Goal: Transaction & Acquisition: Register for event/course

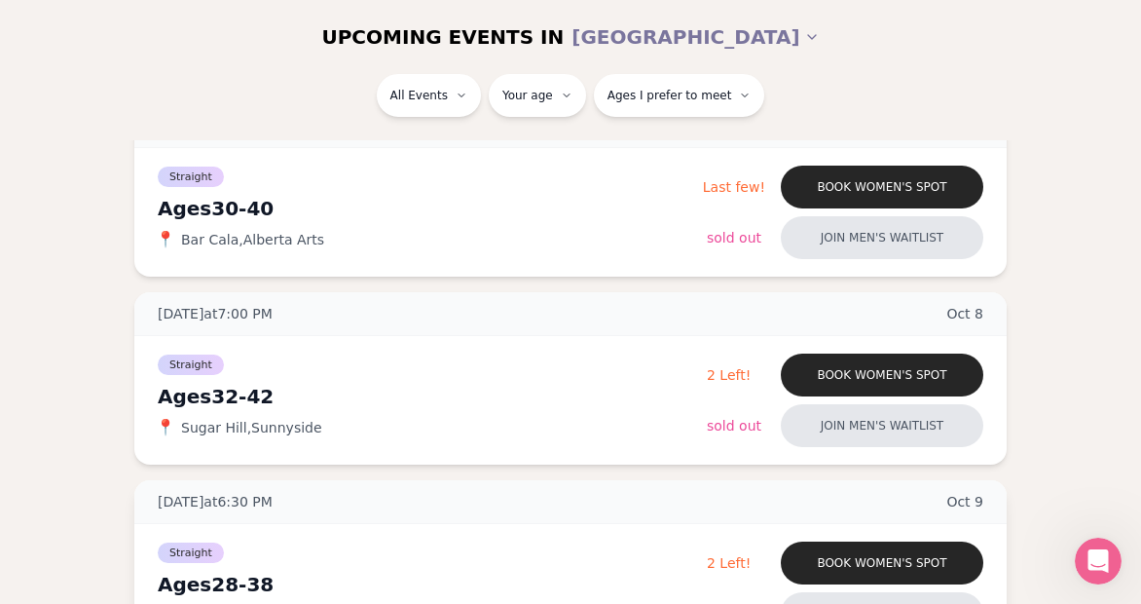
scroll to position [629, 0]
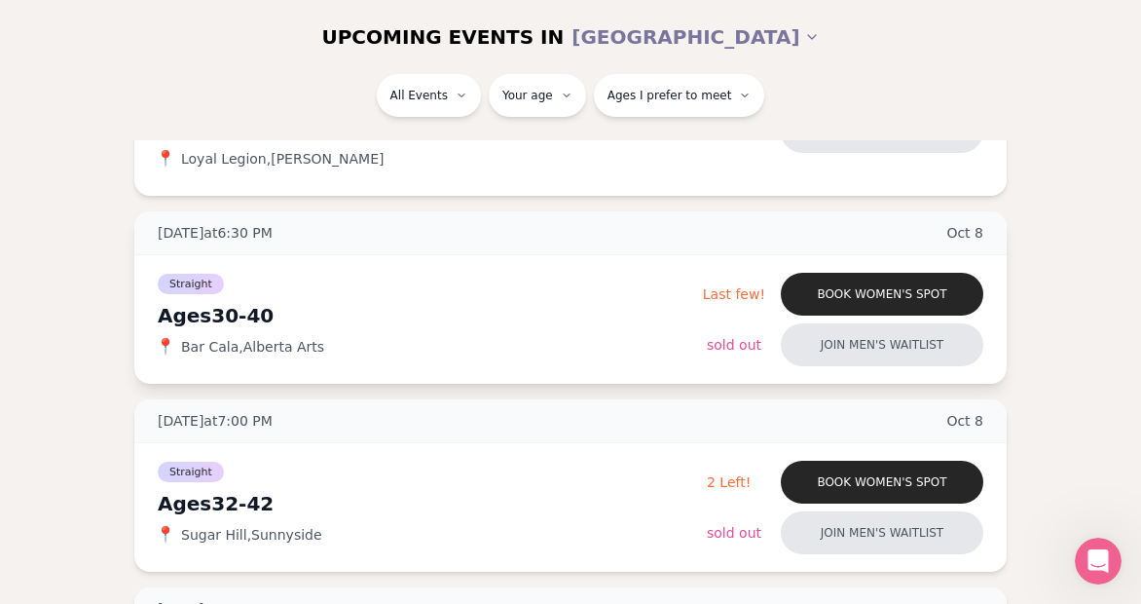
click at [331, 344] on div "📍 Bar Cala , Alberta Arts" at bounding box center [430, 346] width 545 height 19
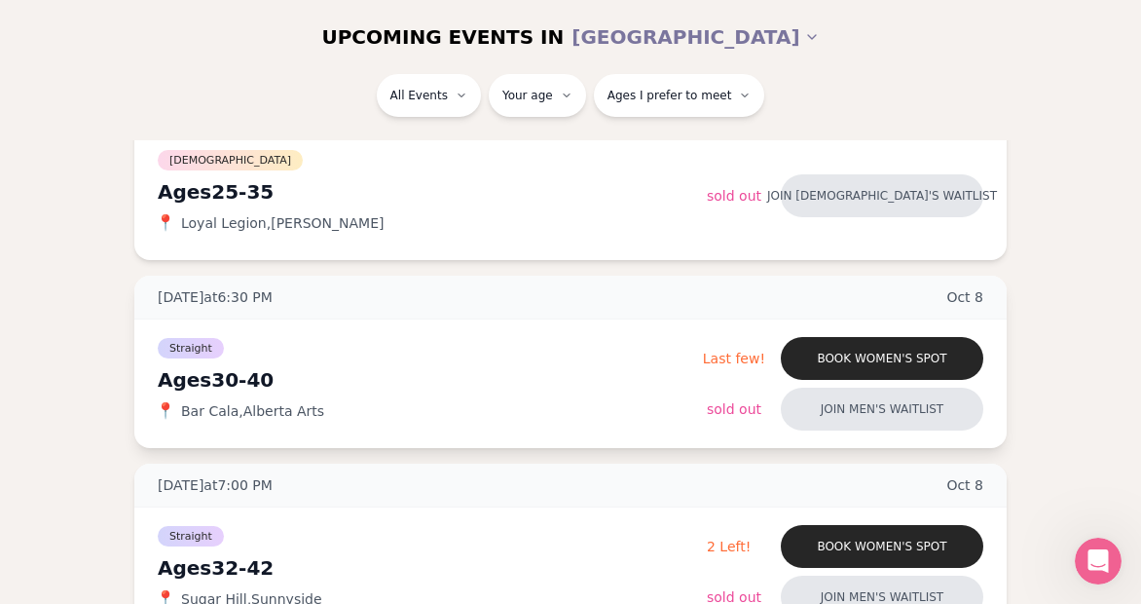
scroll to position [493, 1]
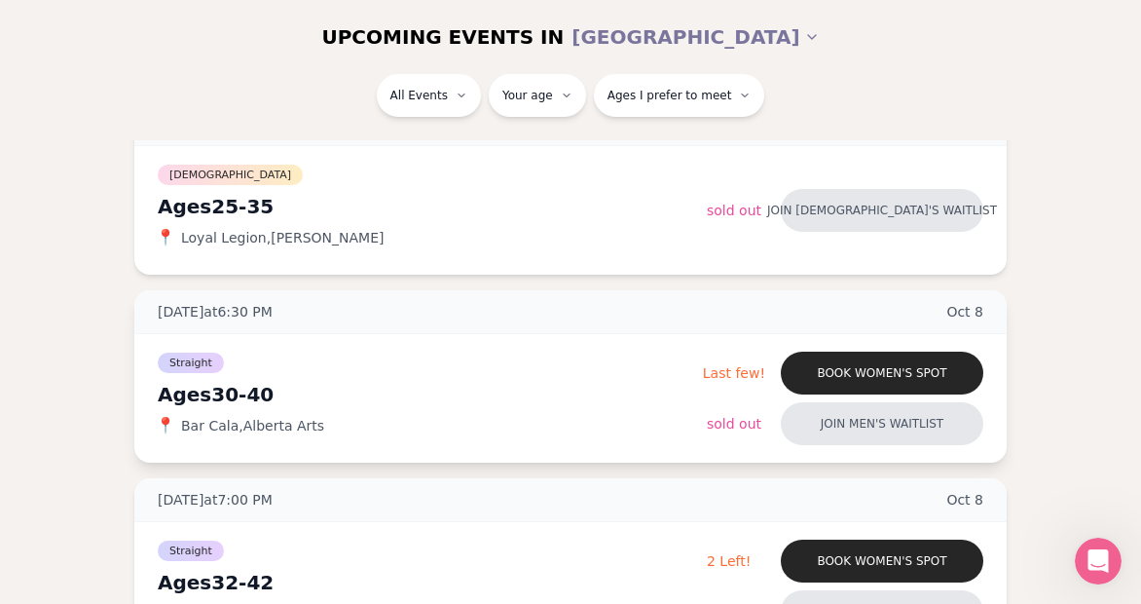
click at [269, 424] on span "Bar Cala , Alberta Arts" at bounding box center [252, 425] width 143 height 19
copy span "Bar Cala , Alberta Arts"
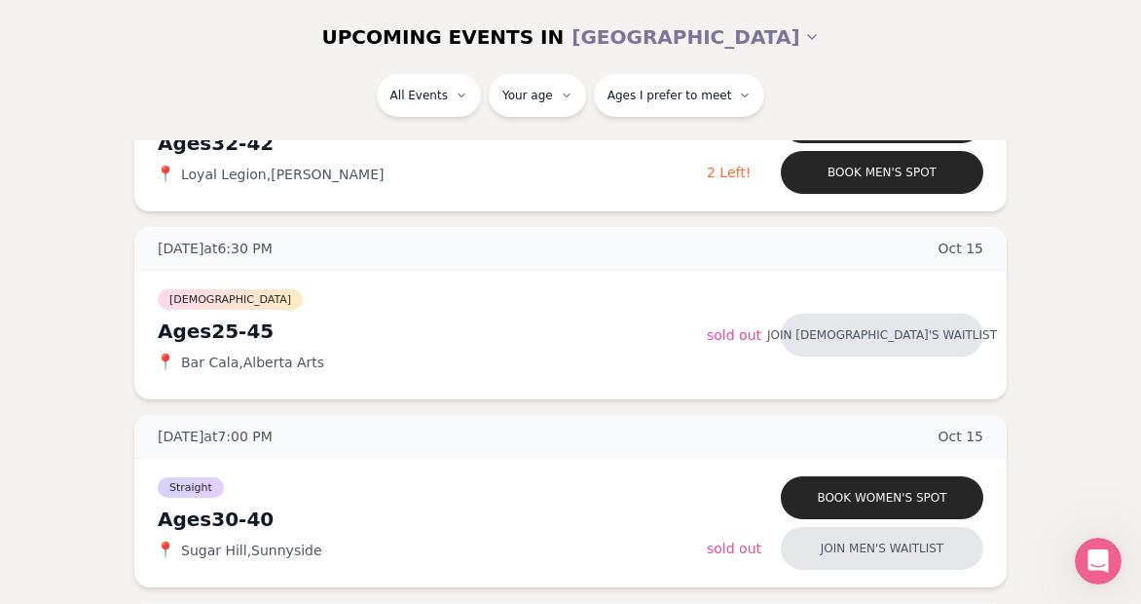
scroll to position [1926, 0]
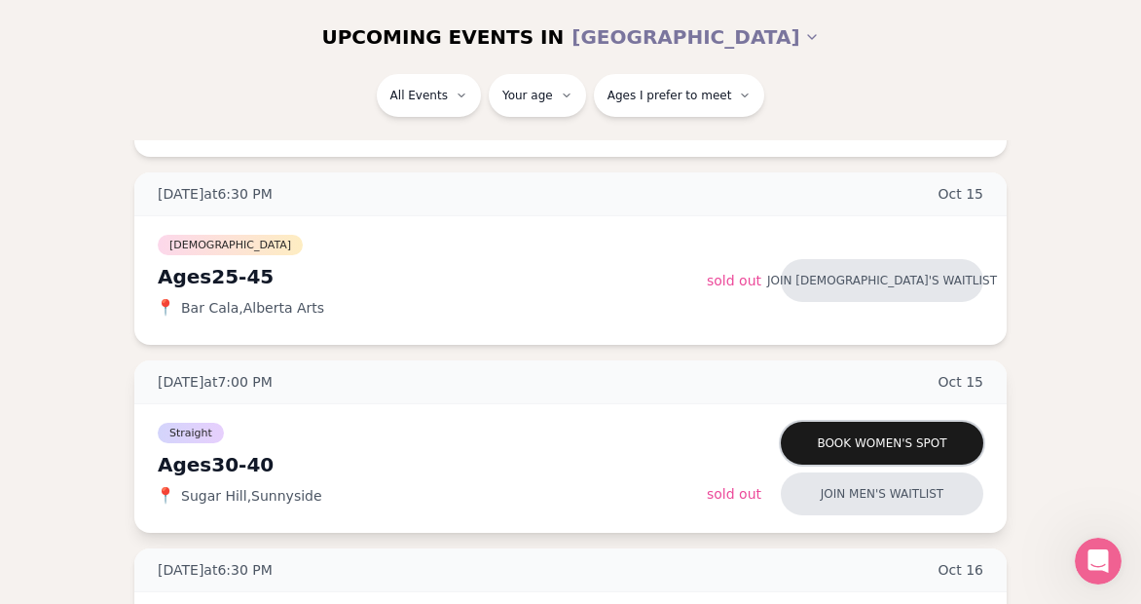
click at [870, 440] on button "Book women's spot" at bounding box center [882, 443] width 203 height 43
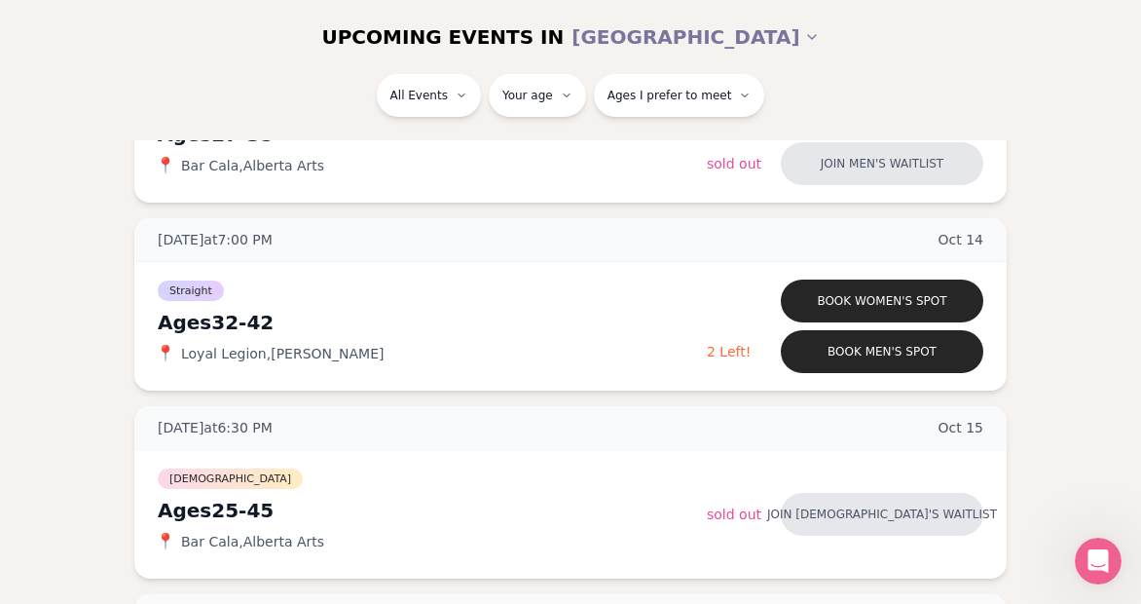
scroll to position [1696, 0]
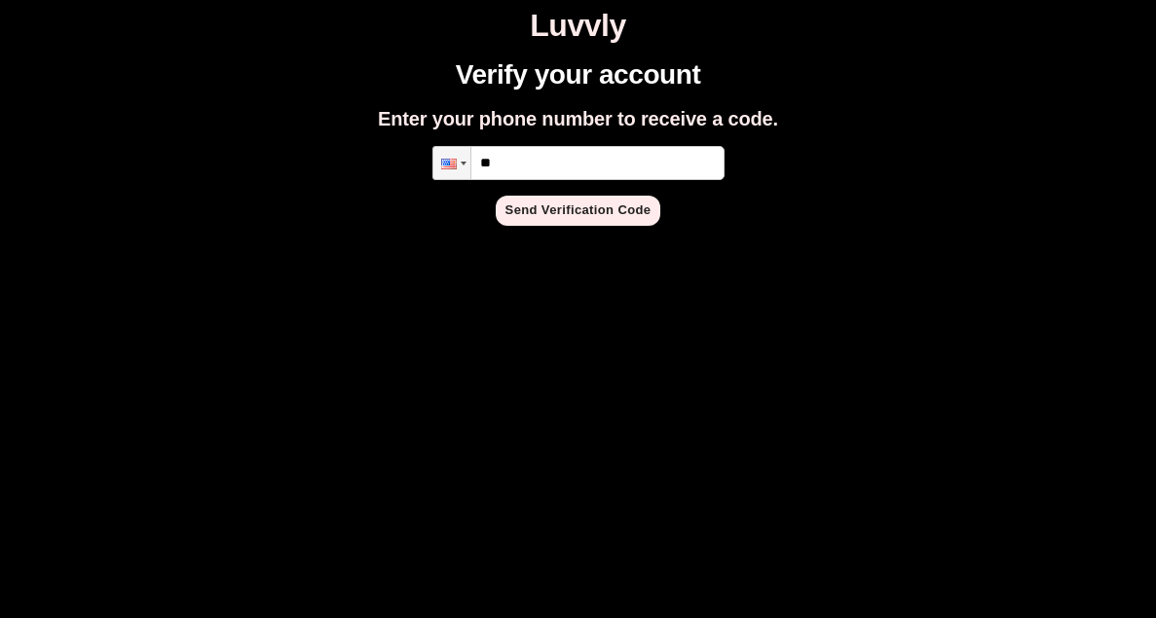
click at [552, 173] on input "**" at bounding box center [578, 163] width 292 height 34
type input "**********"
click at [565, 149] on input "**" at bounding box center [578, 163] width 292 height 34
type input "**********"
click at [591, 214] on button "Send Verification Code" at bounding box center [579, 211] width 166 height 30
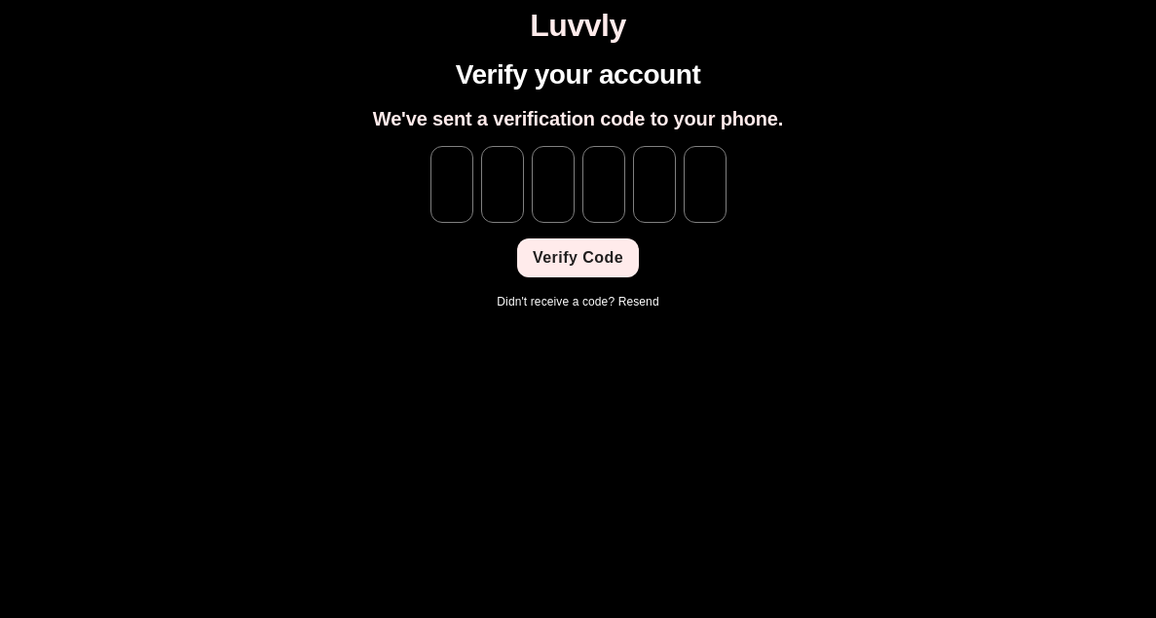
click at [634, 302] on link "Resend" at bounding box center [638, 302] width 41 height 14
click at [472, 174] on input "tel" at bounding box center [451, 184] width 43 height 77
click at [566, 285] on html "Luvvly Verify your account We've sent a verification code to your phone. ​ ​ ​ …" at bounding box center [578, 142] width 1156 height 285
click at [454, 210] on input "tel" at bounding box center [451, 184] width 43 height 77
type input "*"
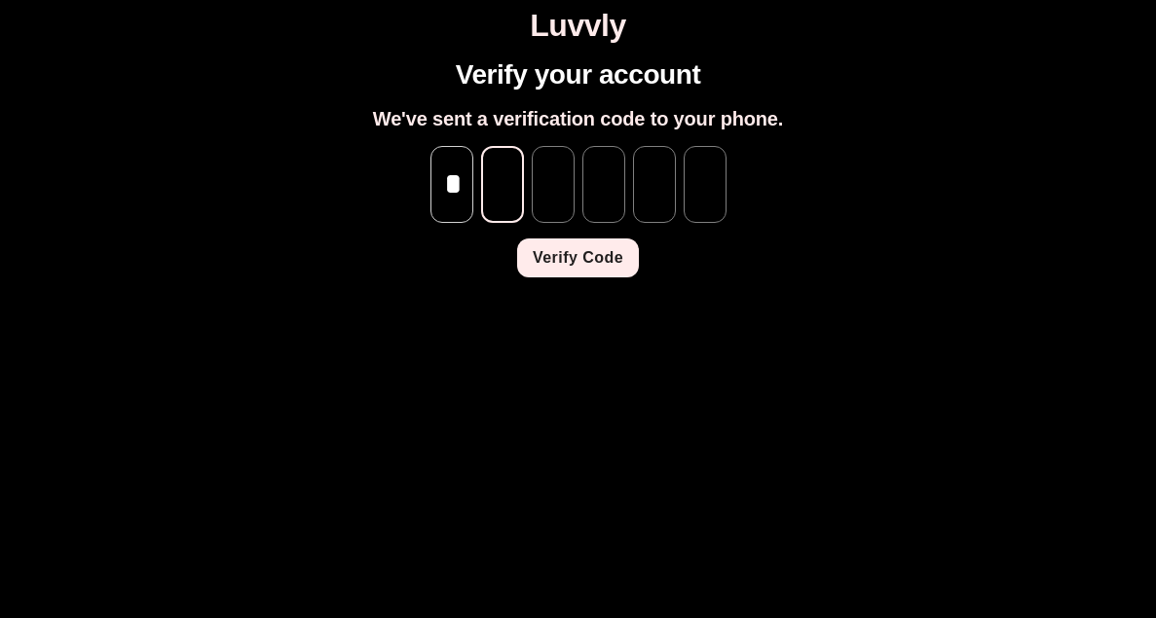
type input "*"
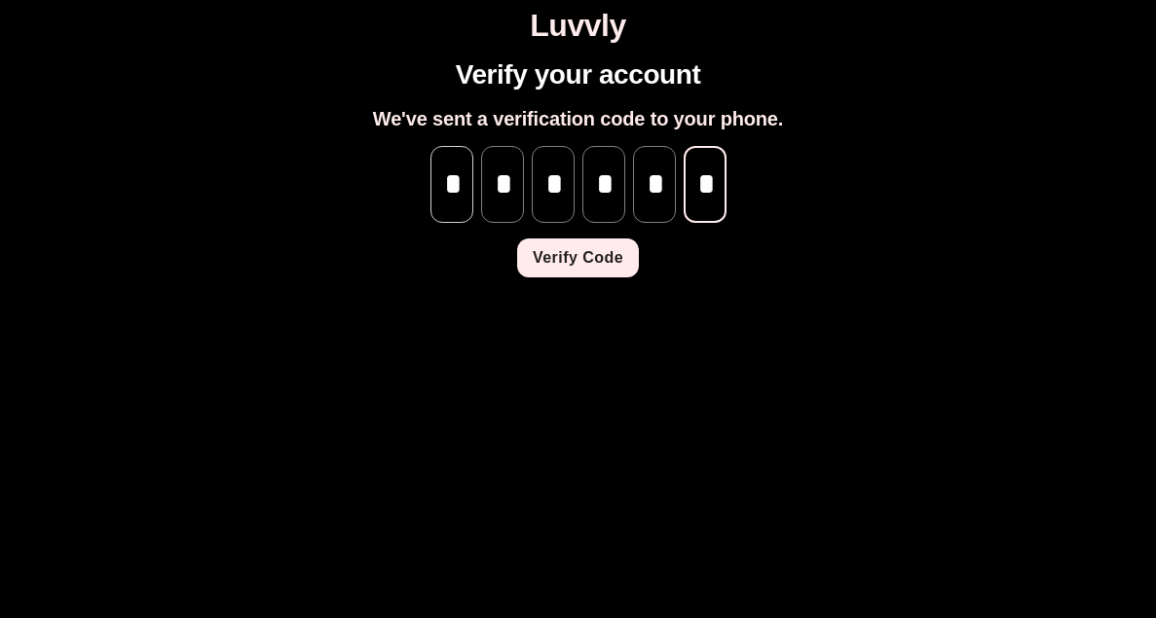
scroll to position [0, 1]
type input "*"
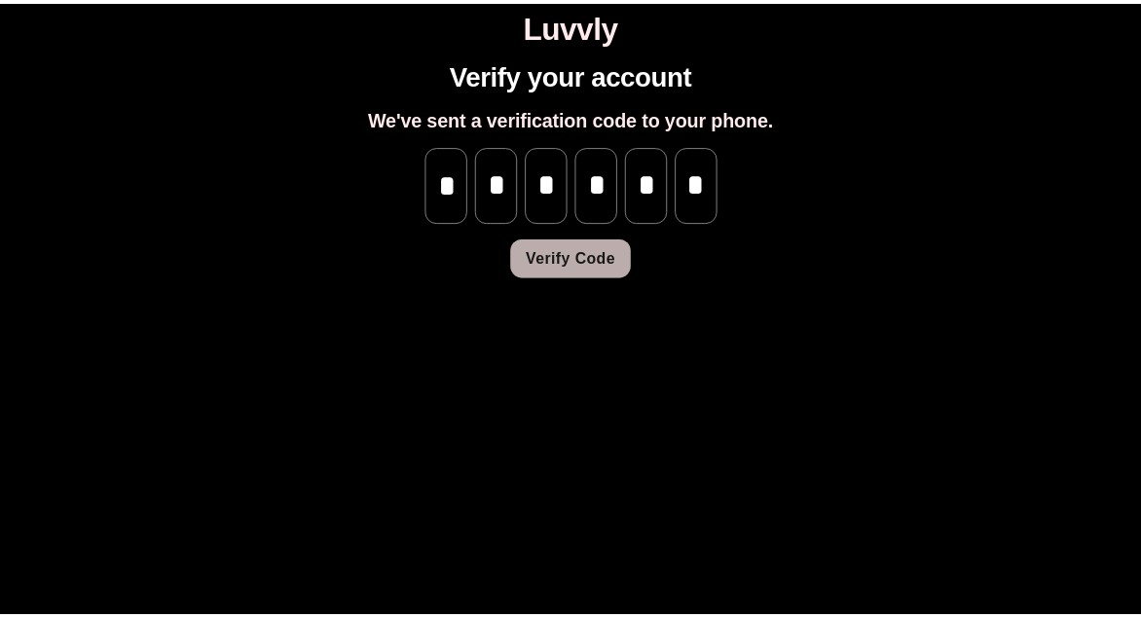
scroll to position [0, 0]
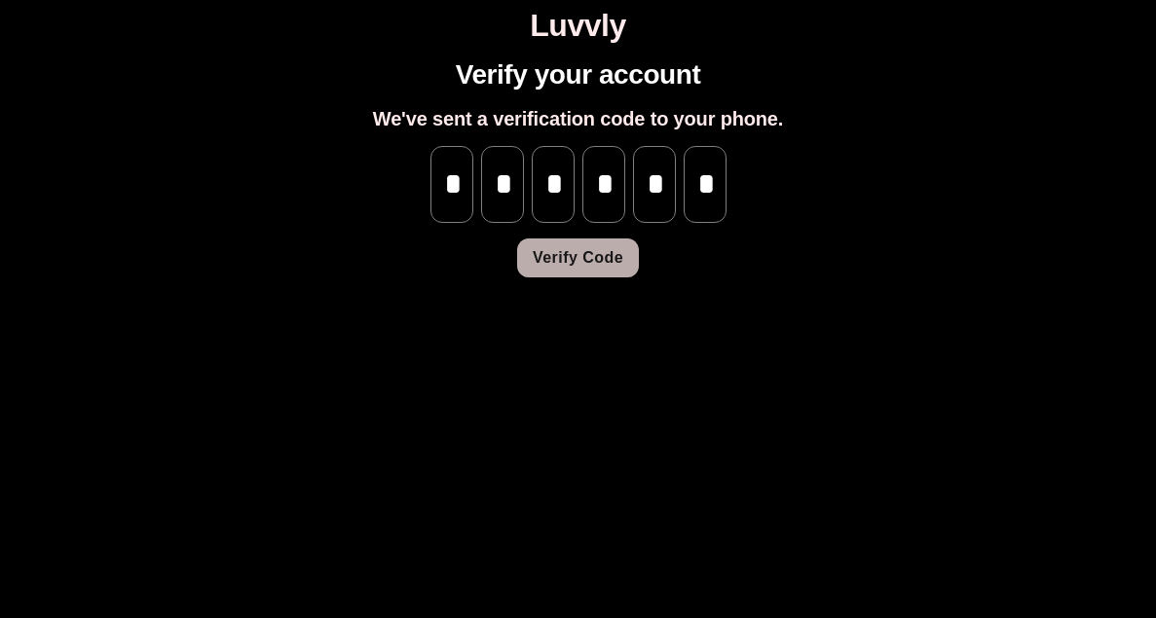
click at [589, 266] on button "Verify Code" at bounding box center [578, 258] width 122 height 39
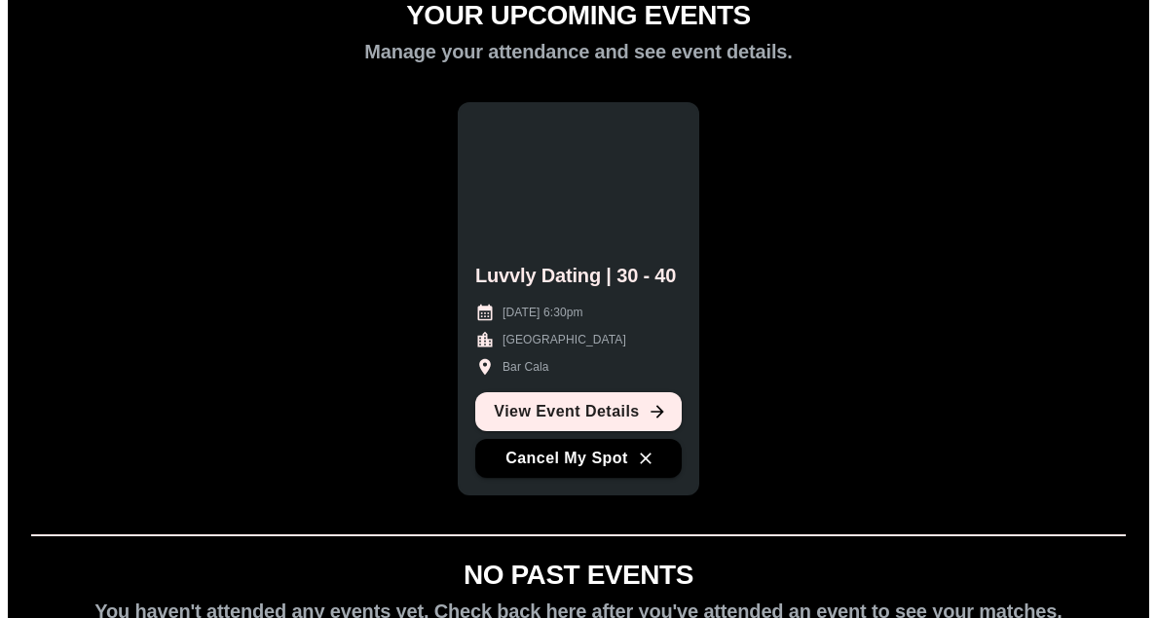
scroll to position [62, 0]
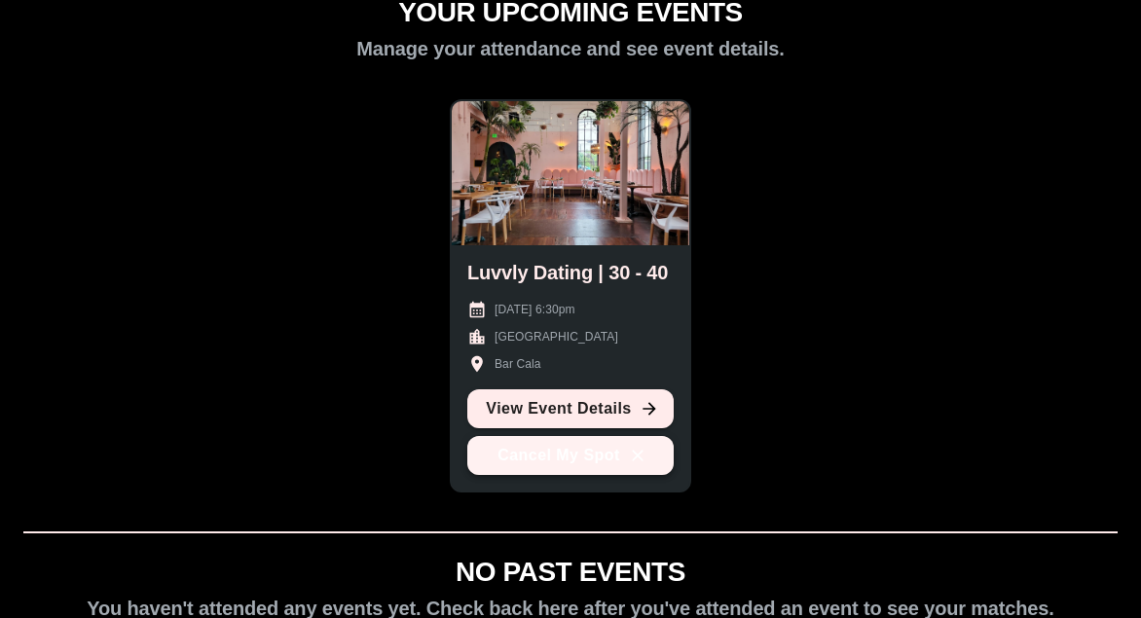
click at [566, 462] on button "Cancel My Spot" at bounding box center [570, 455] width 206 height 39
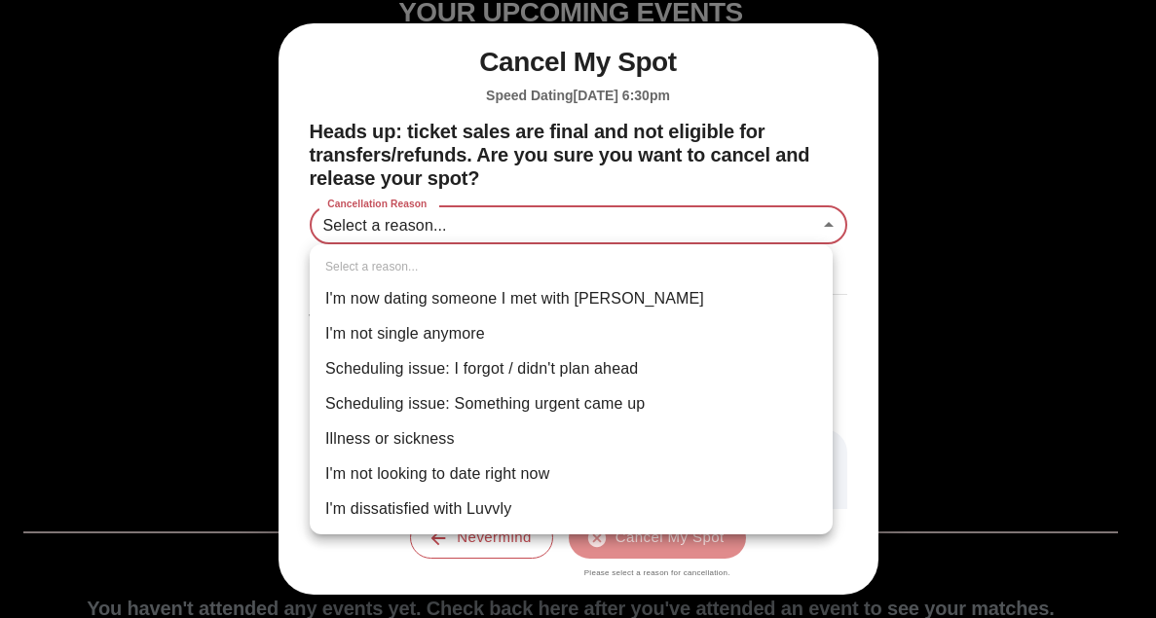
click at [486, 233] on body "Luvvly YOUR UPCOMING EVENTS Manage your attendance and see event details. Luvvl…" at bounding box center [578, 361] width 1140 height 833
click at [428, 408] on li "Scheduling issue: Something urgent came up" at bounding box center [571, 404] width 523 height 35
type input "**********"
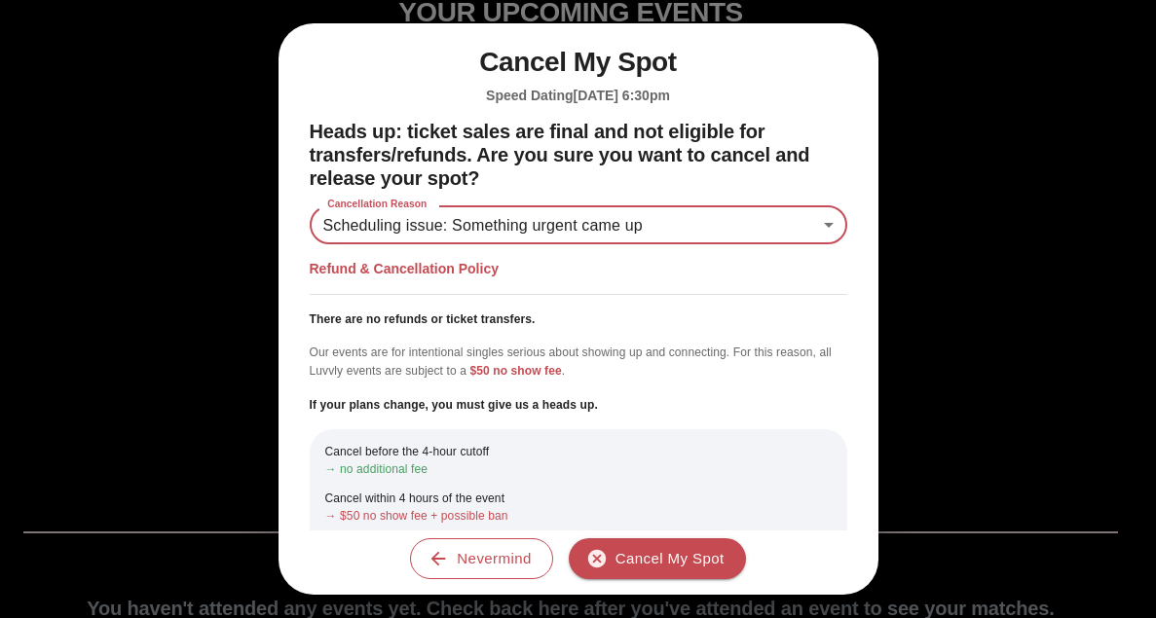
scroll to position [10, 0]
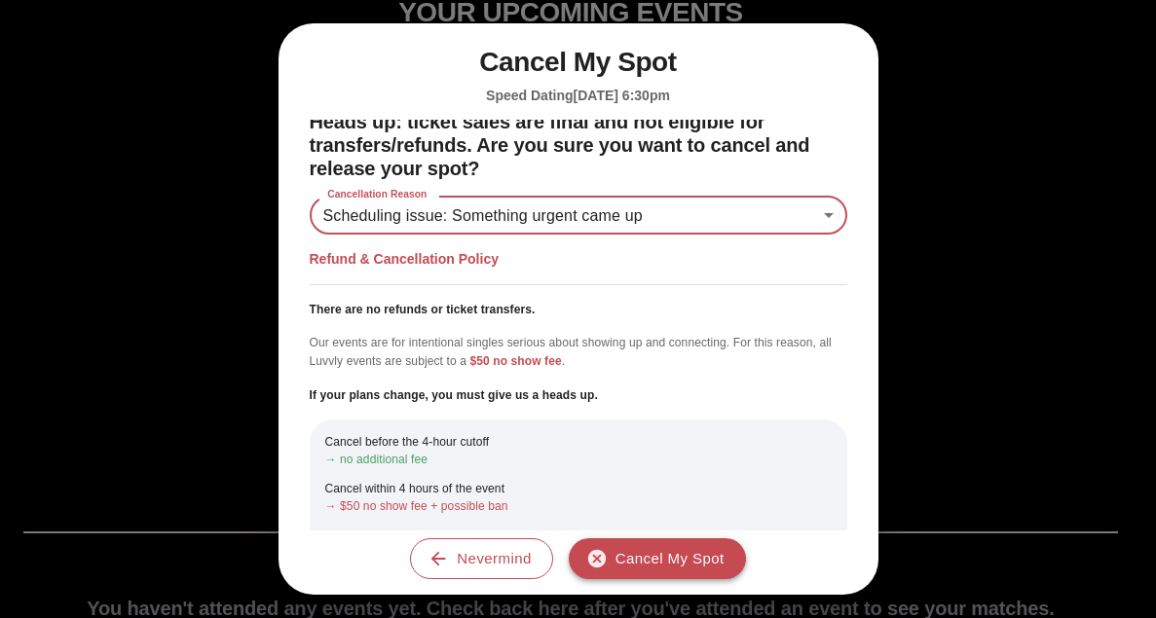
click at [665, 550] on button "Cancel My Spot" at bounding box center [657, 558] width 177 height 41
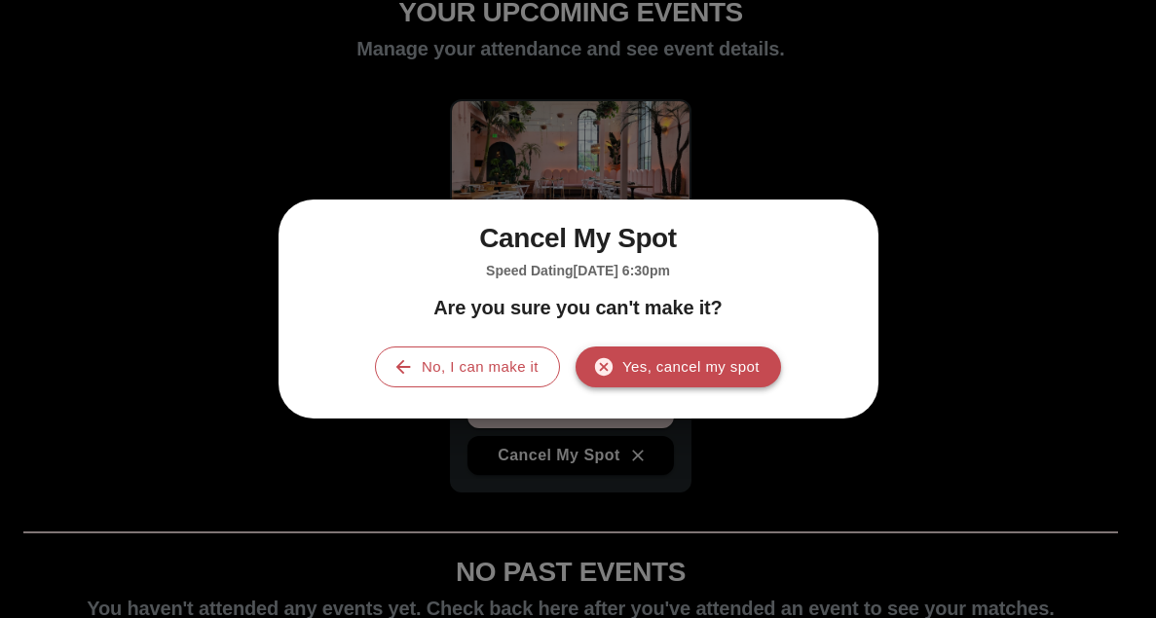
click at [688, 366] on button "Yes, cancel my spot" at bounding box center [677, 367] width 205 height 41
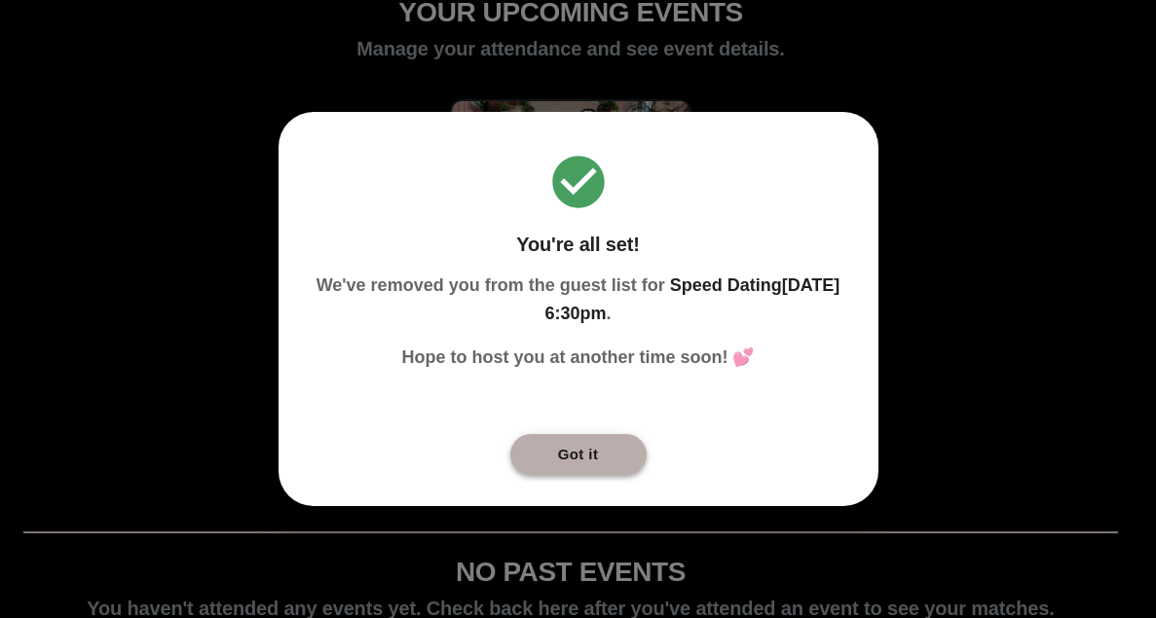
click at [588, 456] on button "Got it" at bounding box center [578, 454] width 136 height 41
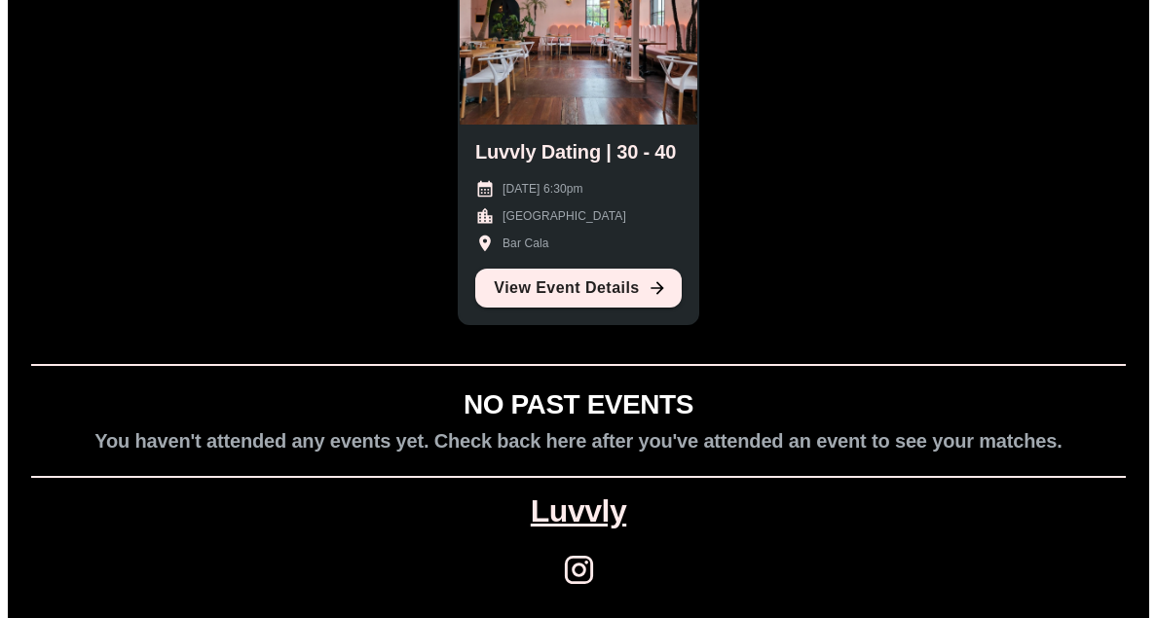
scroll to position [0, 0]
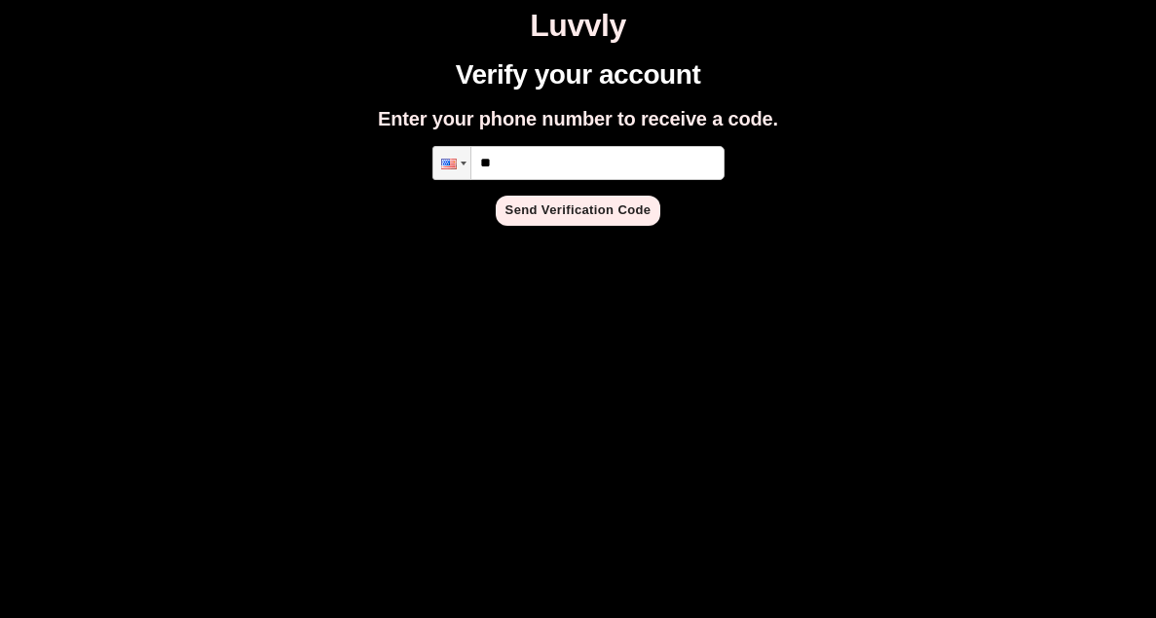
click at [574, 24] on h1 "Luvvly" at bounding box center [578, 26] width 1140 height 36
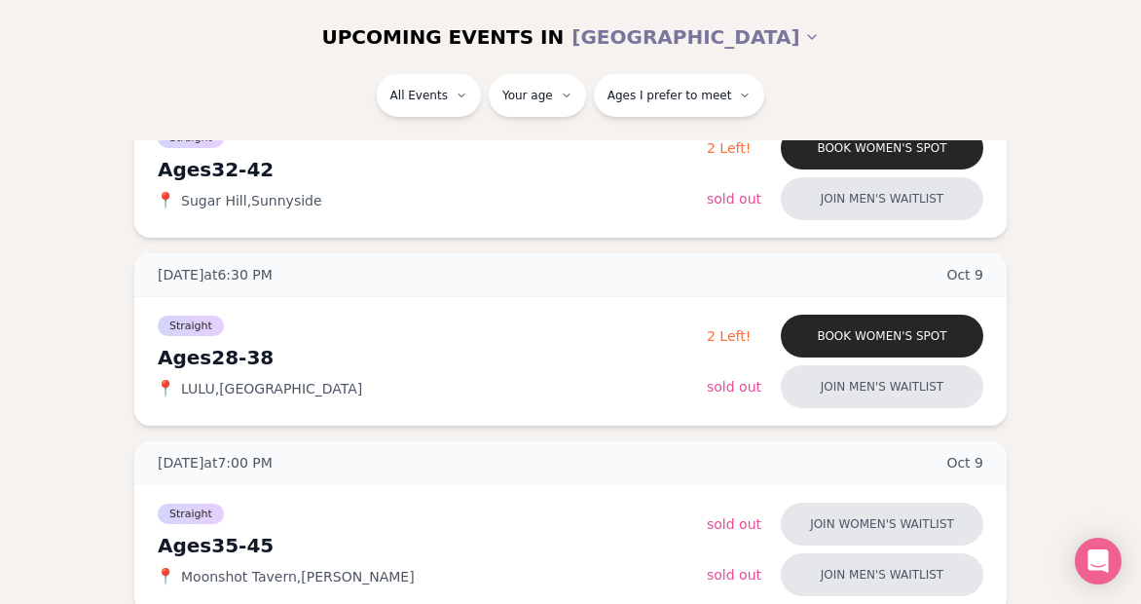
scroll to position [946, 0]
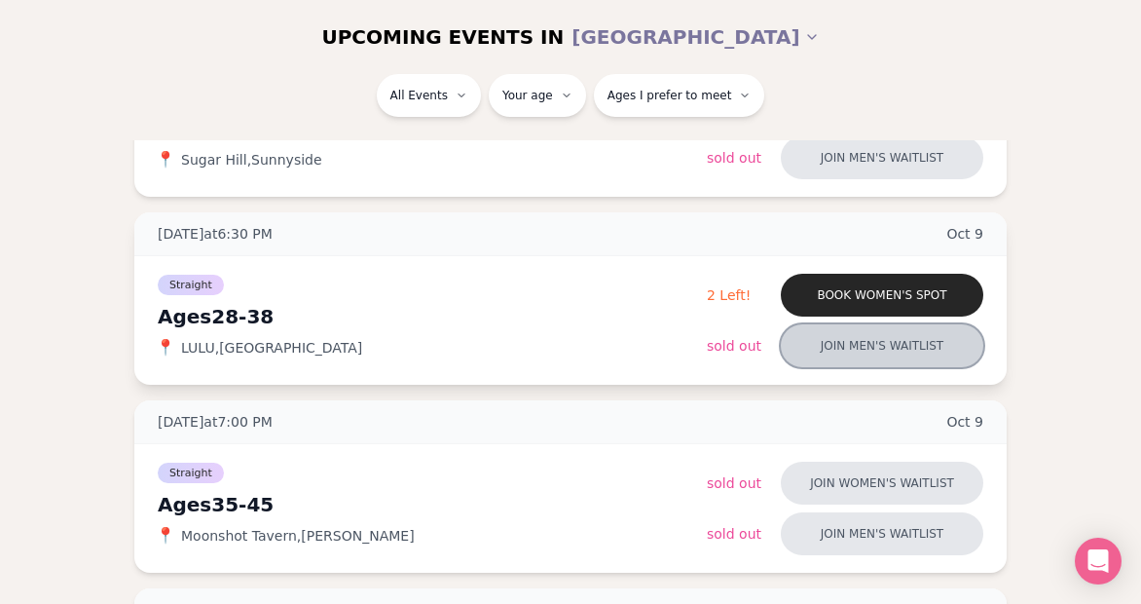
click at [851, 357] on button "Join men's waitlist" at bounding box center [882, 345] width 203 height 43
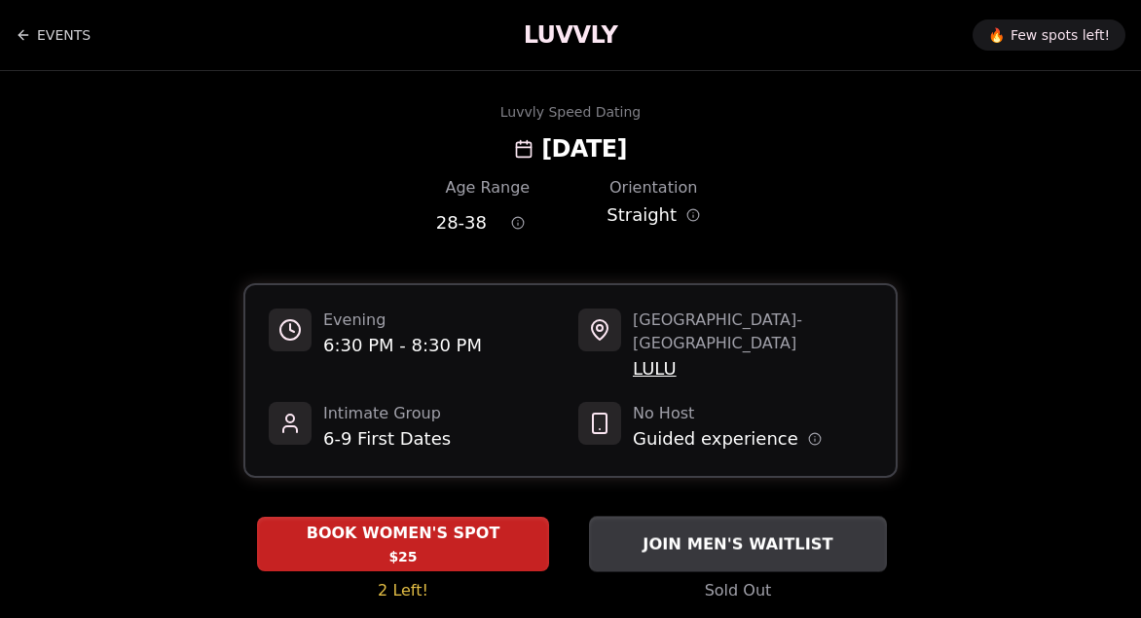
click at [794, 533] on span "JOIN MEN'S WAITLIST" at bounding box center [738, 544] width 198 height 23
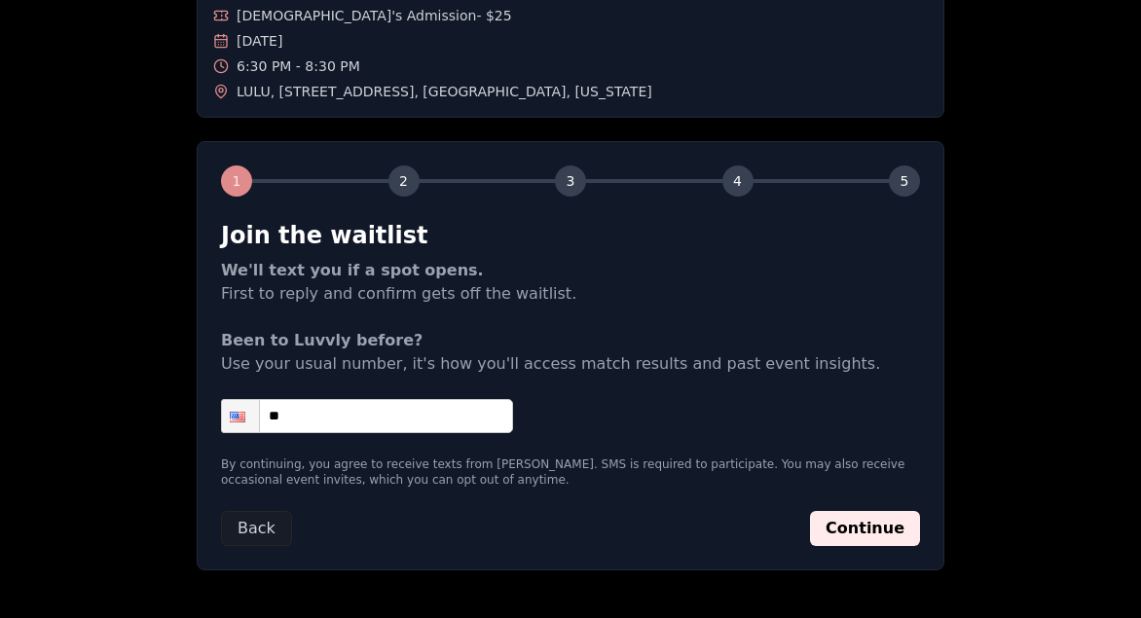
scroll to position [172, 0]
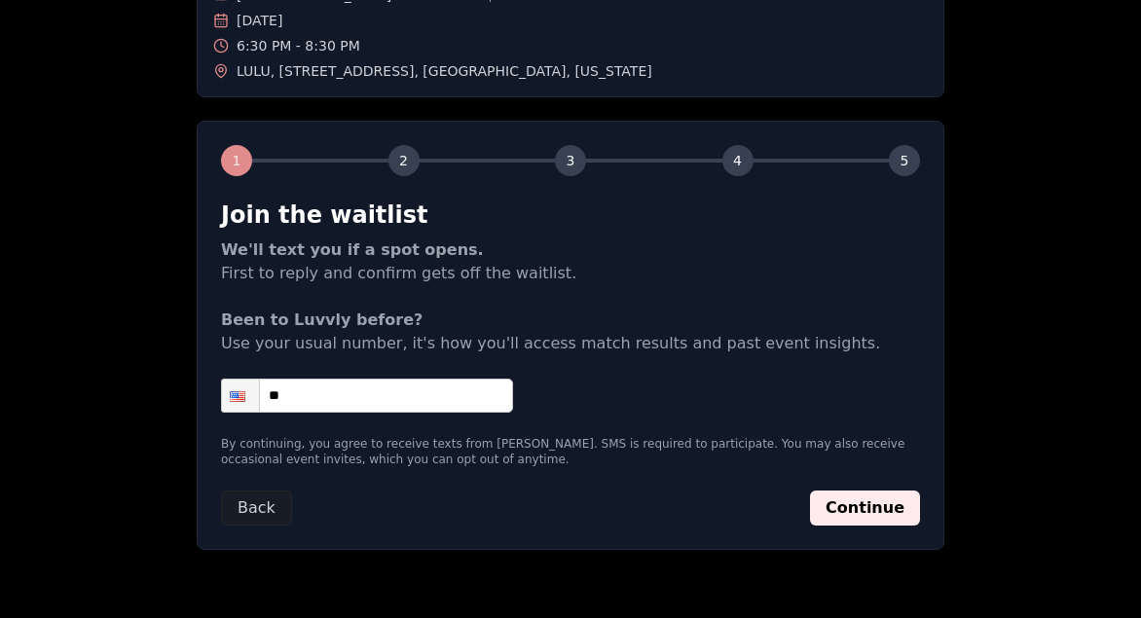
click at [374, 410] on input "**" at bounding box center [367, 396] width 292 height 34
type input "**********"
click at [852, 493] on button "Continue" at bounding box center [865, 508] width 110 height 35
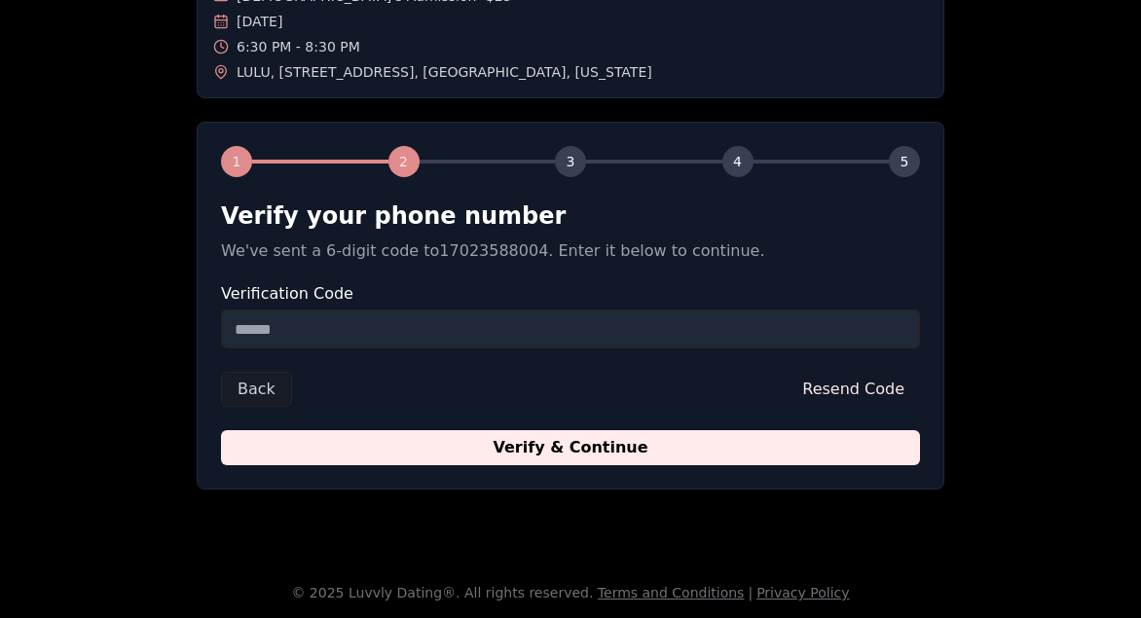
click at [617, 339] on input "Verification Code" at bounding box center [570, 329] width 699 height 39
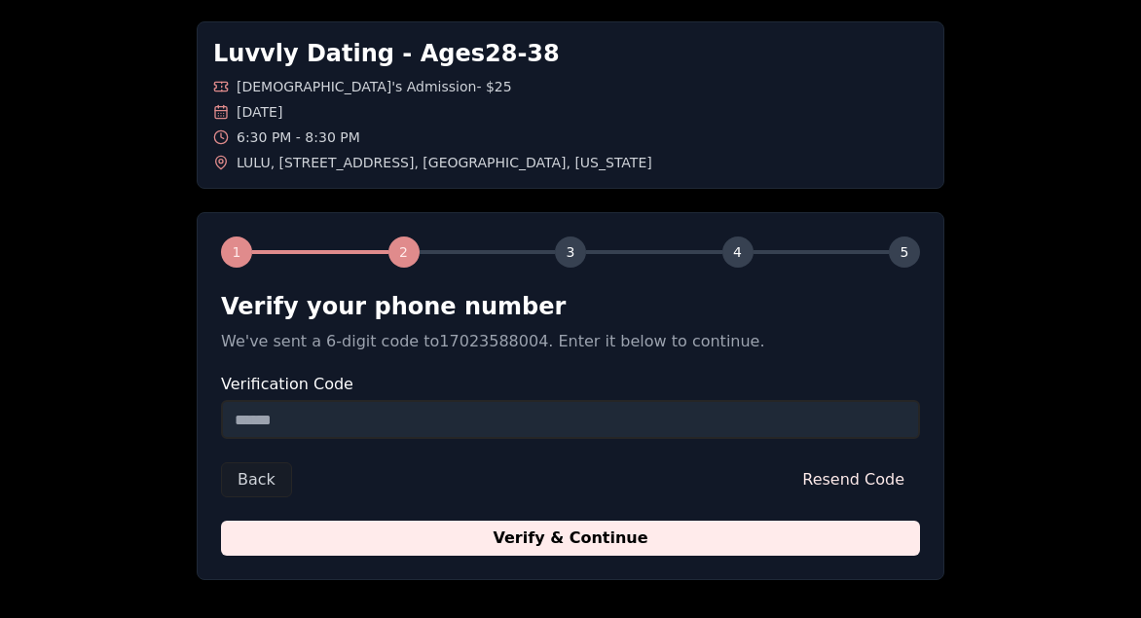
scroll to position [75, 0]
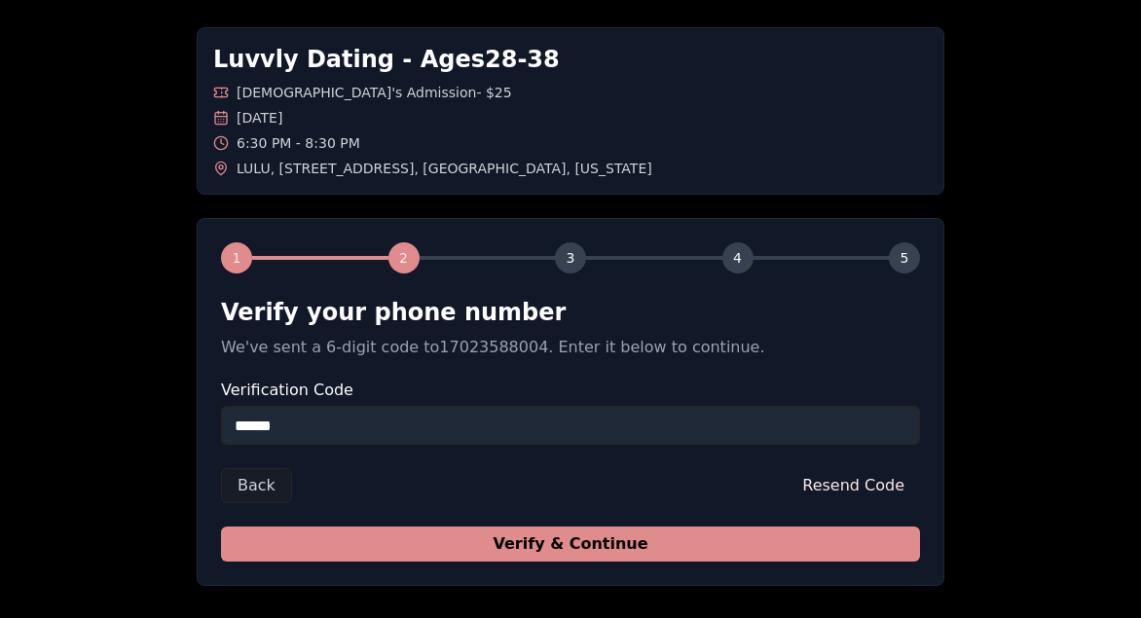
type input "******"
click at [675, 540] on button "Verify & Continue" at bounding box center [570, 544] width 699 height 35
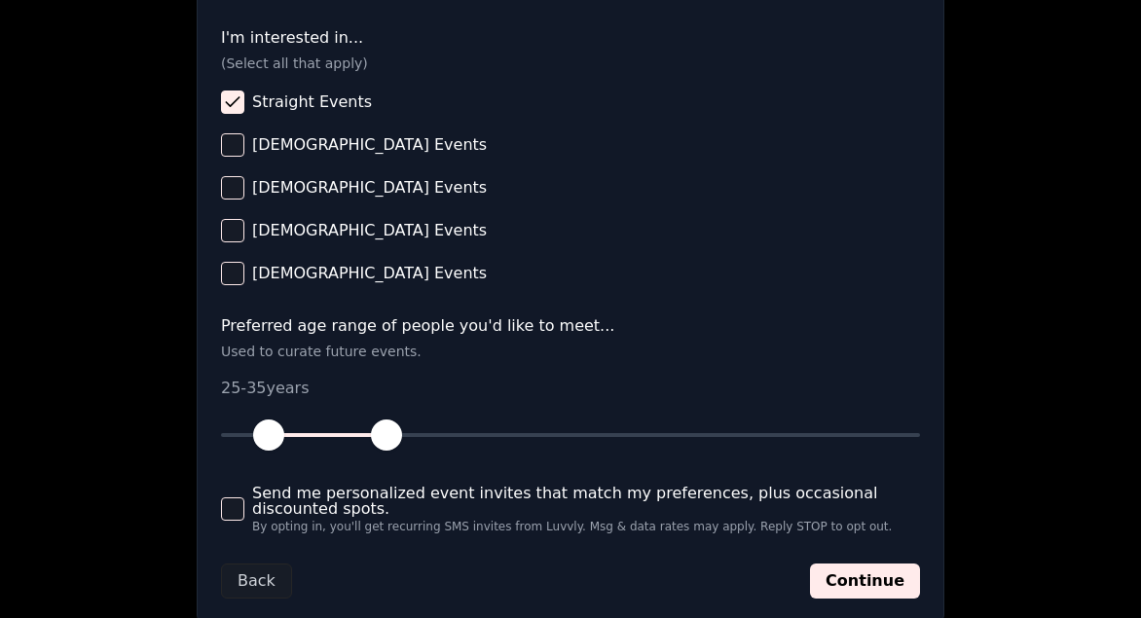
scroll to position [849, 0]
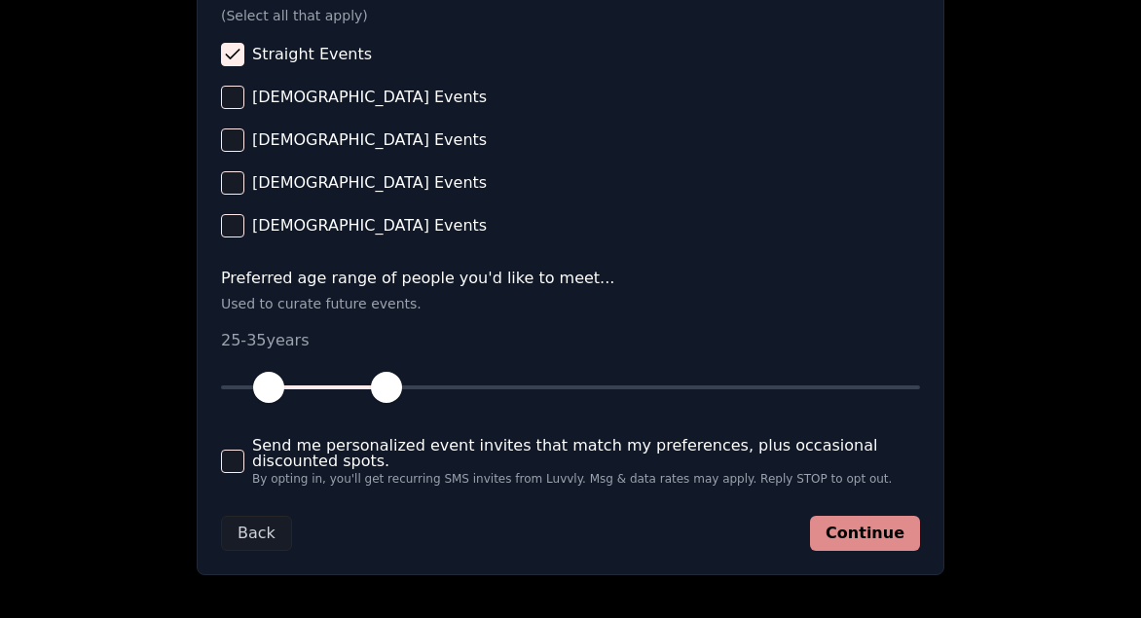
click at [838, 532] on button "Continue" at bounding box center [865, 533] width 110 height 35
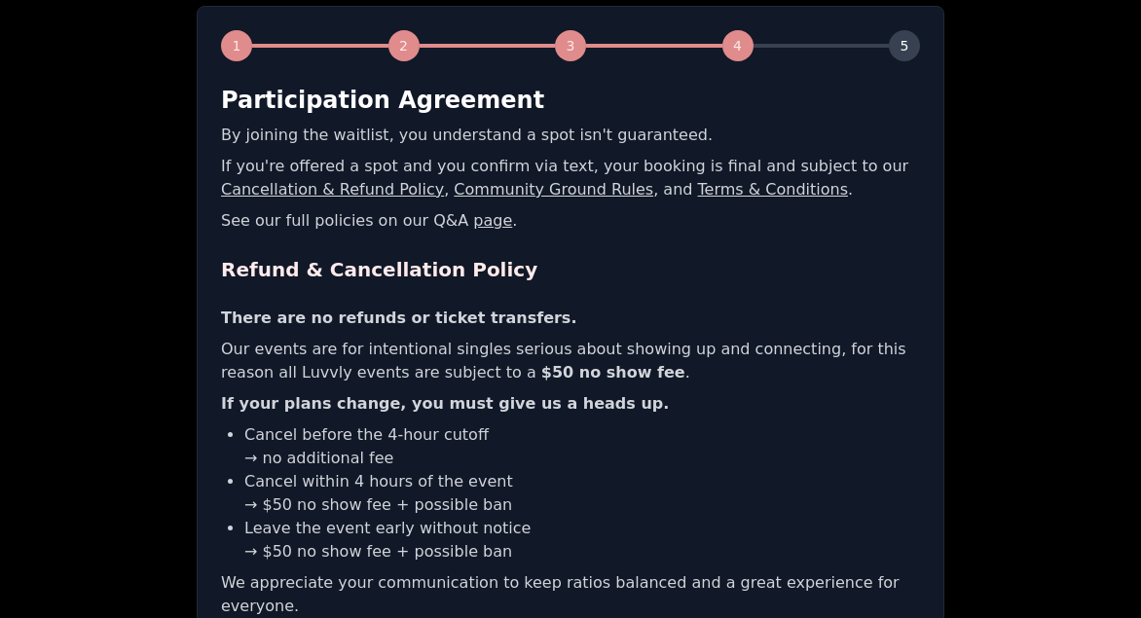
scroll to position [527, 0]
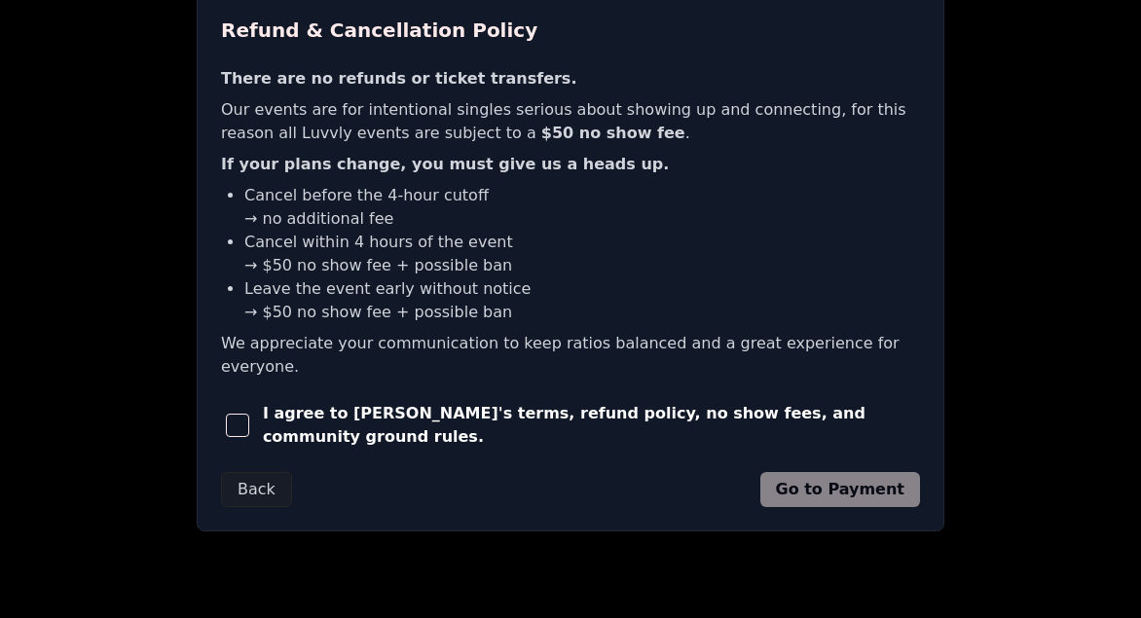
click at [490, 419] on div "I agree to Luvvly's terms, refund policy, no show fees, and community ground ru…" at bounding box center [570, 425] width 699 height 47
click at [238, 414] on span "button" at bounding box center [237, 425] width 23 height 23
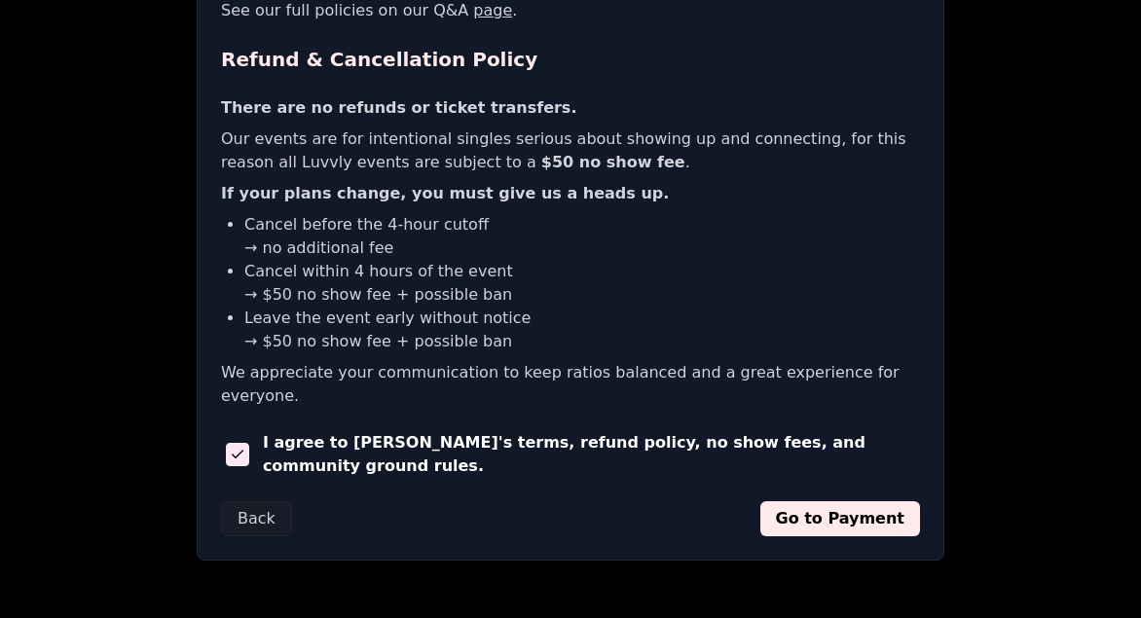
scroll to position [492, 0]
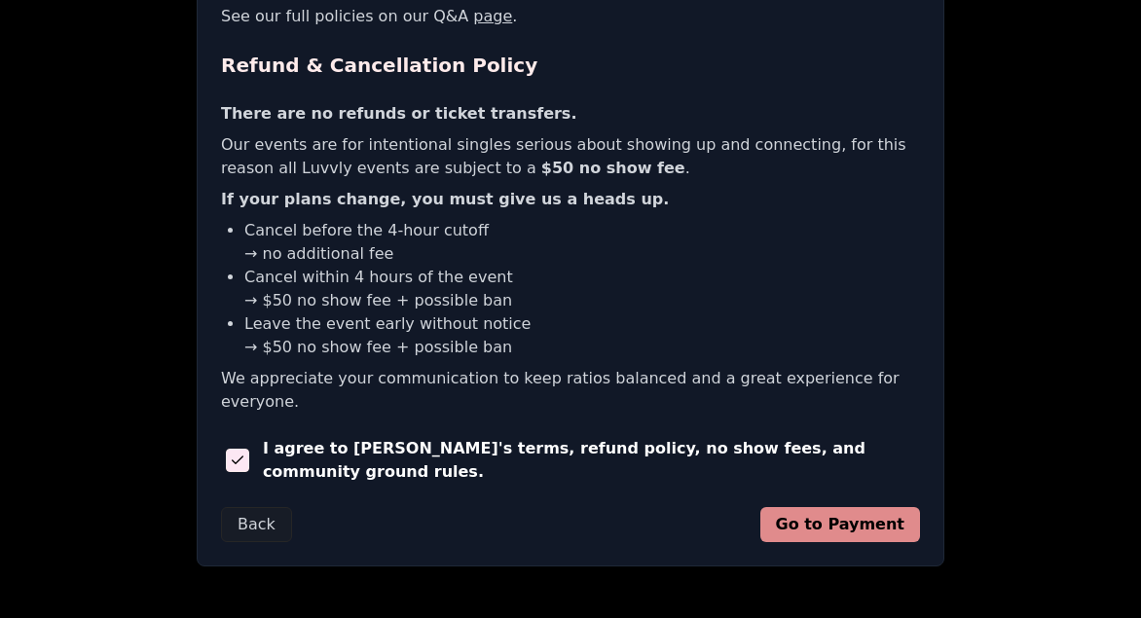
click at [796, 507] on button "Go to Payment" at bounding box center [840, 524] width 161 height 35
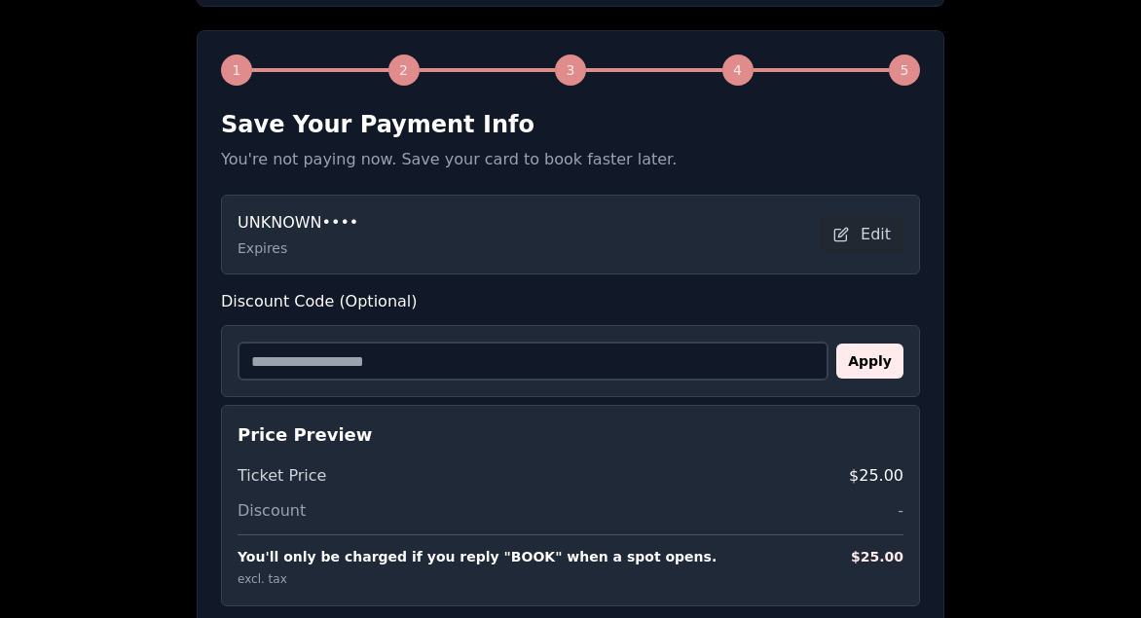
scroll to position [256, 0]
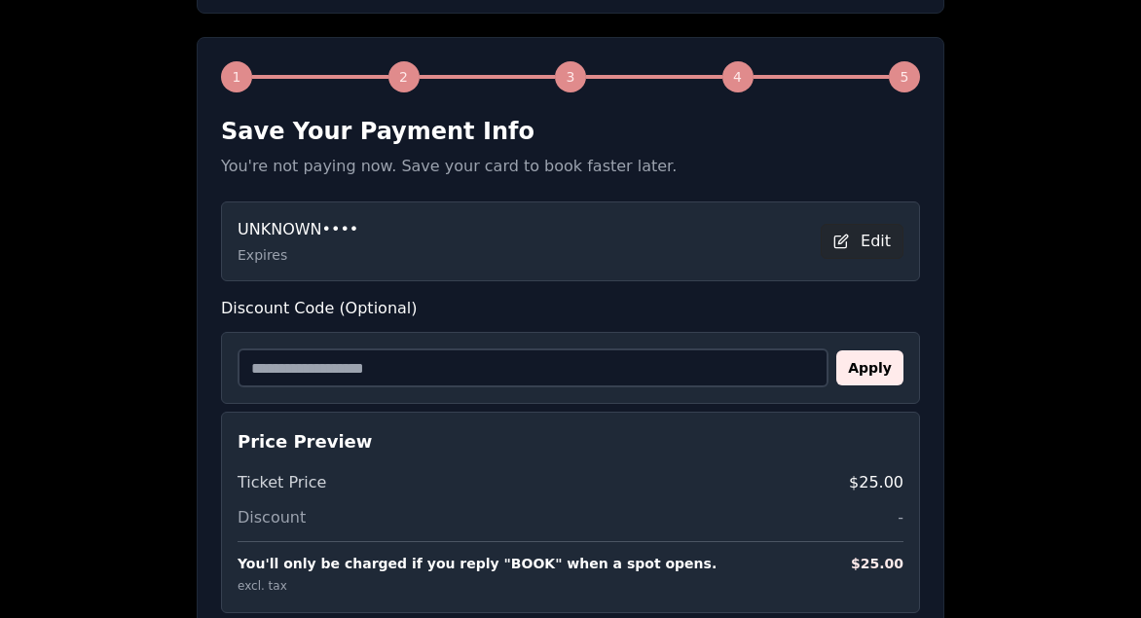
click at [837, 243] on button "Edit" at bounding box center [862, 241] width 83 height 35
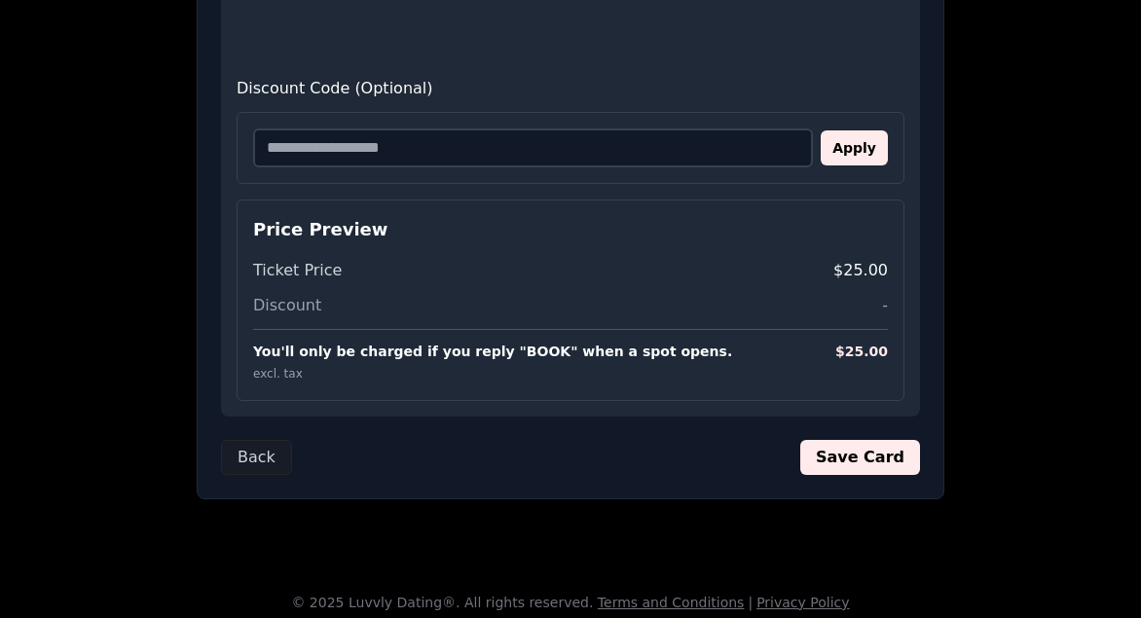
scroll to position [1173, 0]
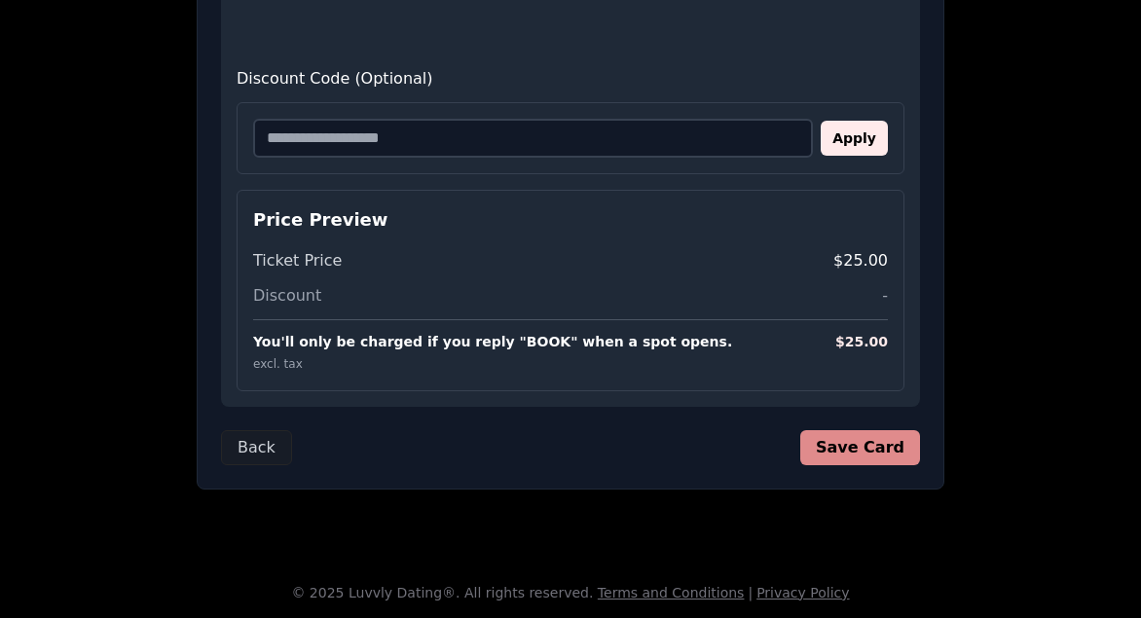
click at [855, 460] on button "Save Card" at bounding box center [860, 447] width 120 height 35
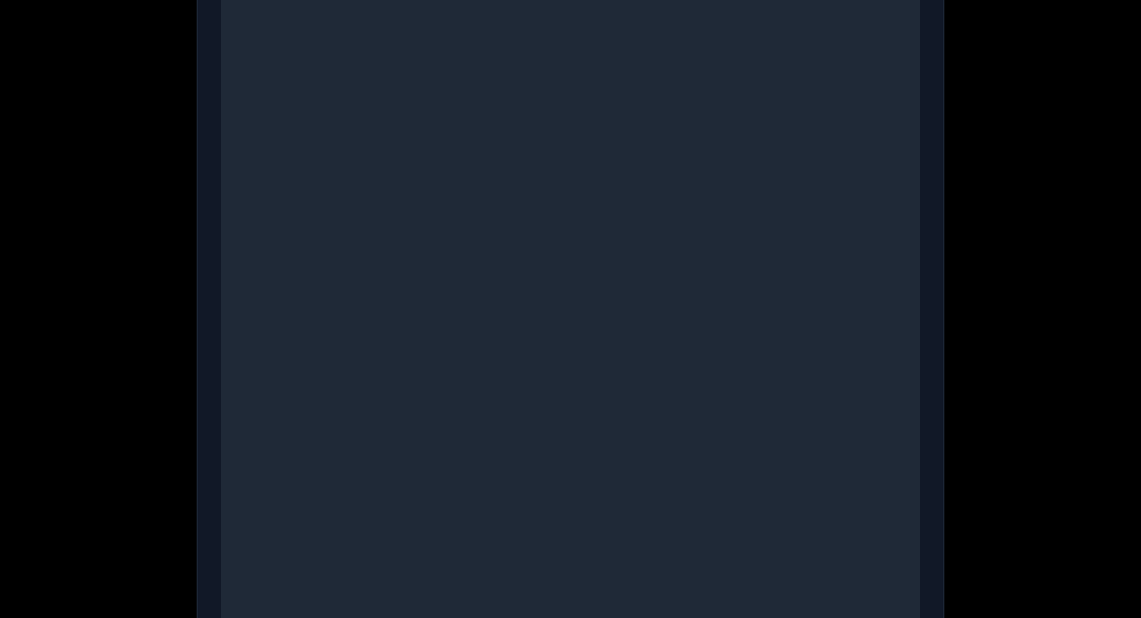
scroll to position [210, 0]
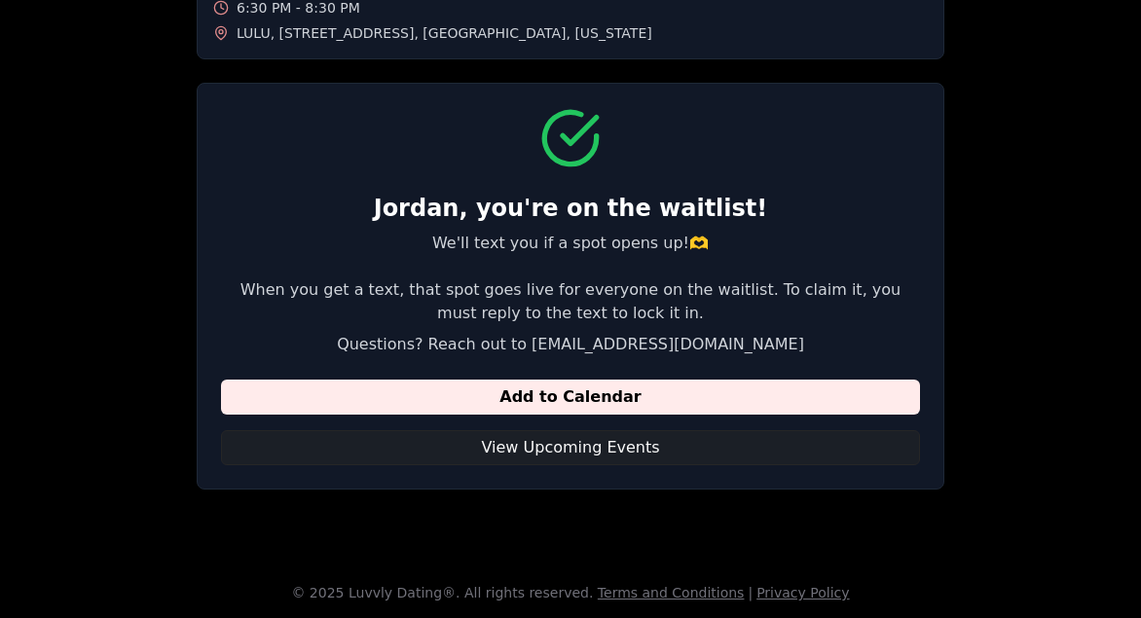
click at [603, 454] on button "View Upcoming Events" at bounding box center [570, 447] width 699 height 35
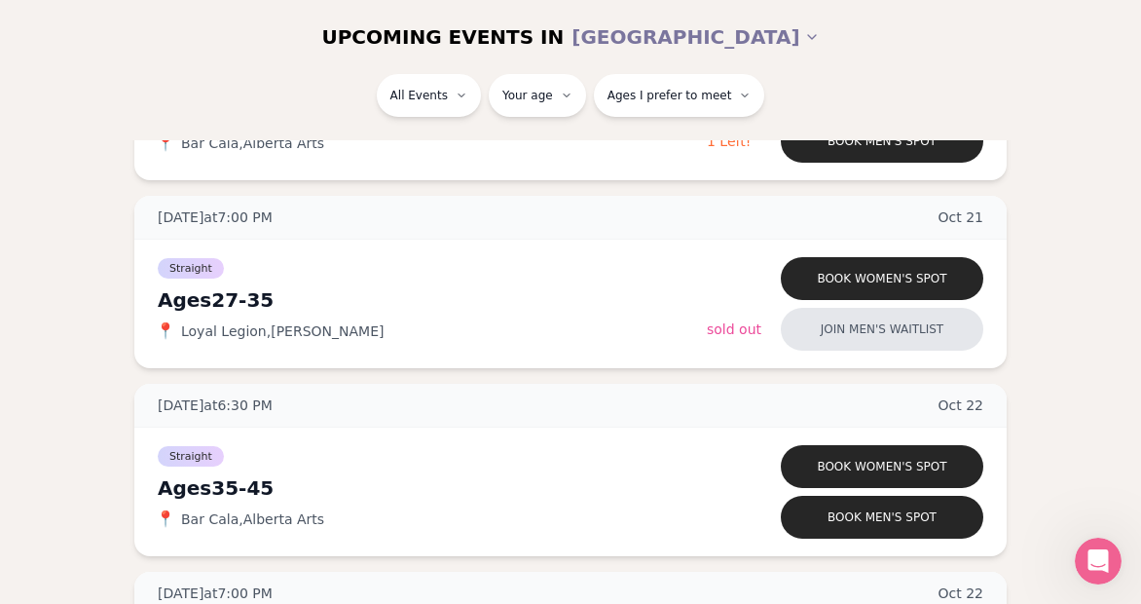
scroll to position [2990, 0]
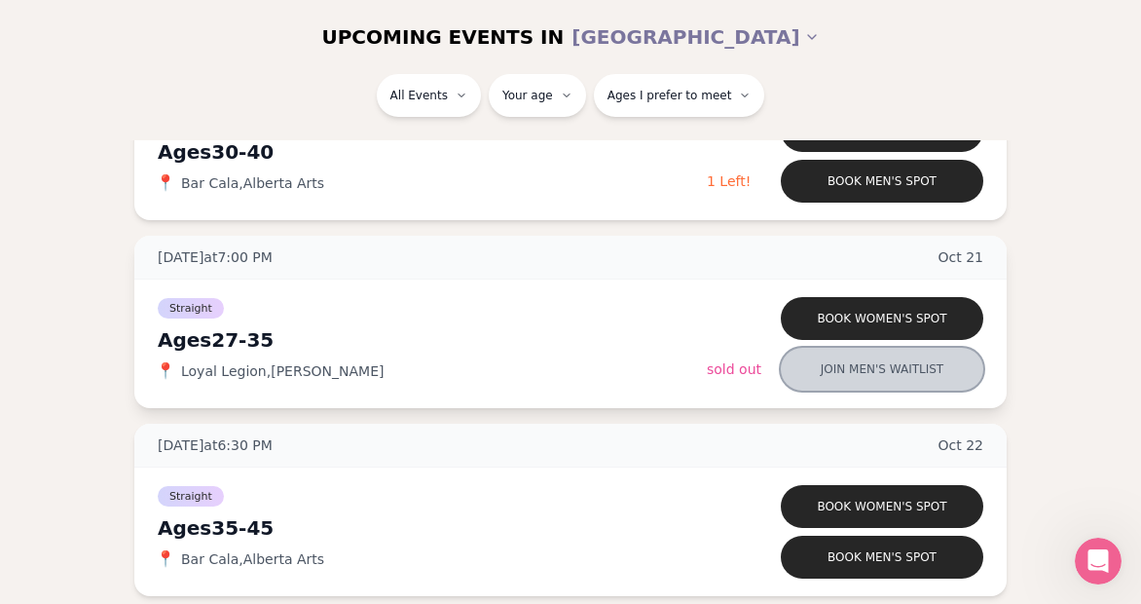
click at [880, 377] on button "Join men's waitlist" at bounding box center [882, 369] width 203 height 43
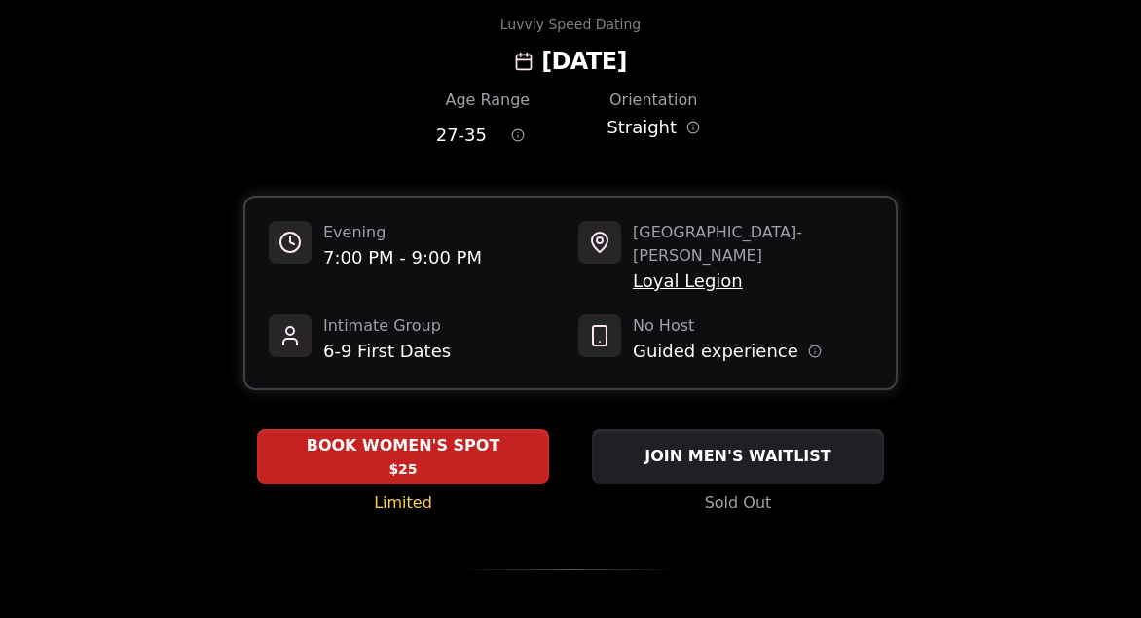
scroll to position [92, 0]
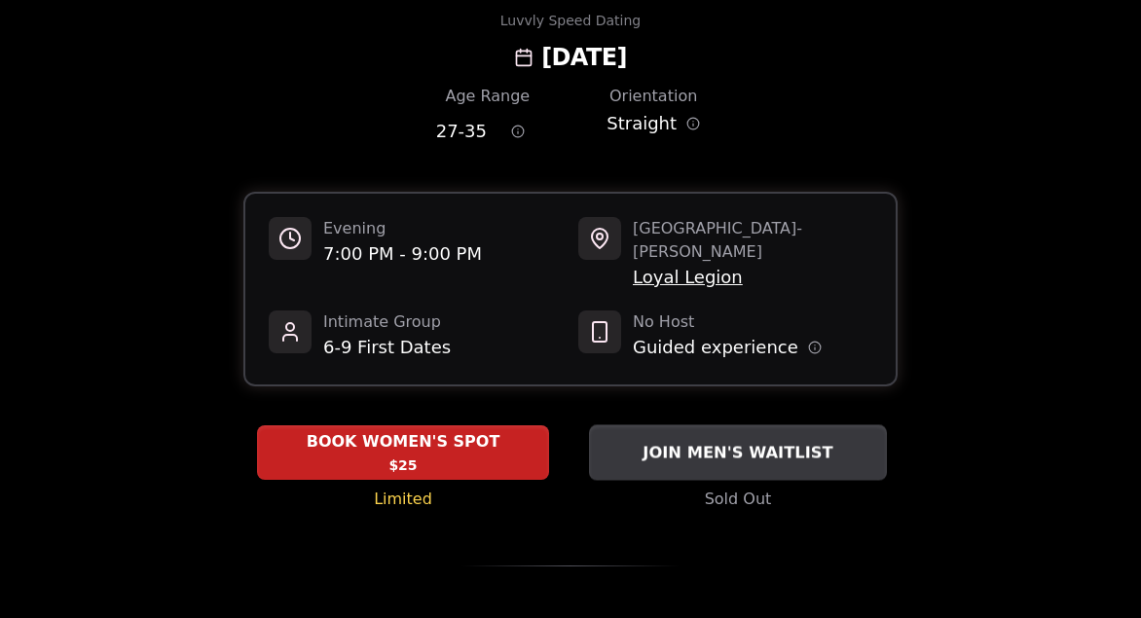
click at [803, 437] on div "JOIN MEN'S WAITLIST" at bounding box center [738, 453] width 298 height 32
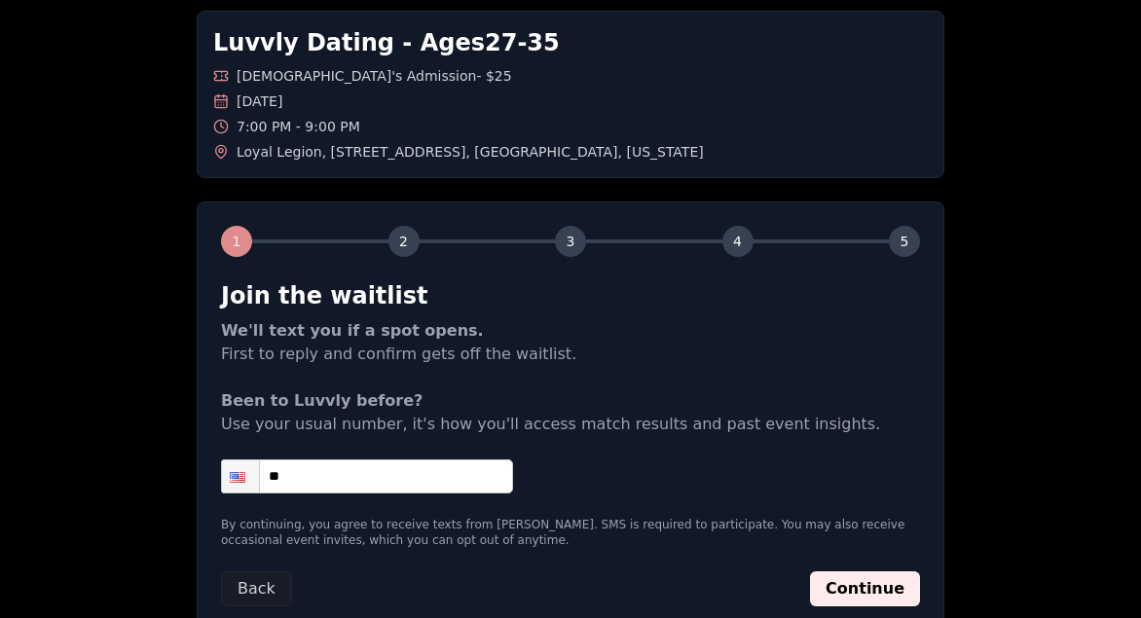
click at [487, 486] on input "**" at bounding box center [367, 477] width 292 height 34
type input "**********"
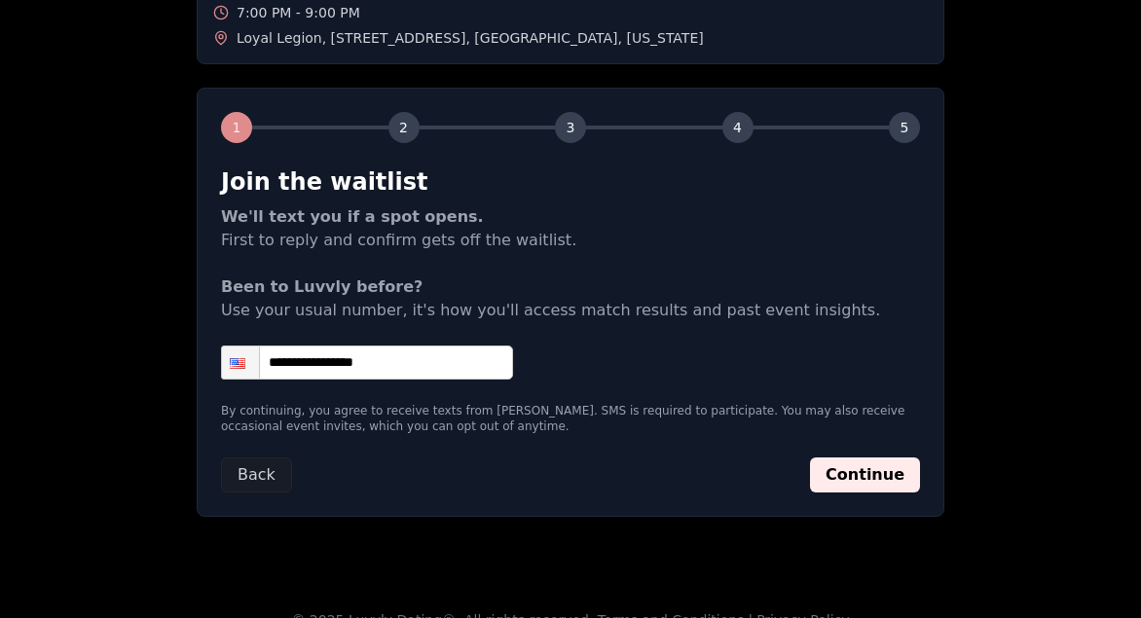
scroll to position [233, 0]
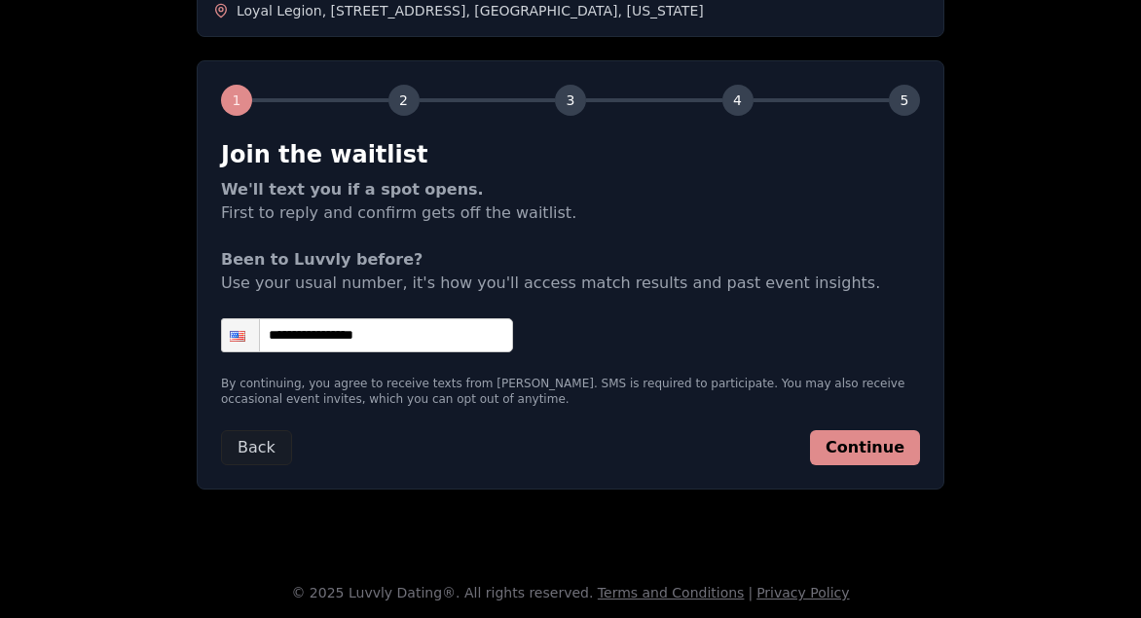
click at [871, 437] on button "Continue" at bounding box center [865, 447] width 110 height 35
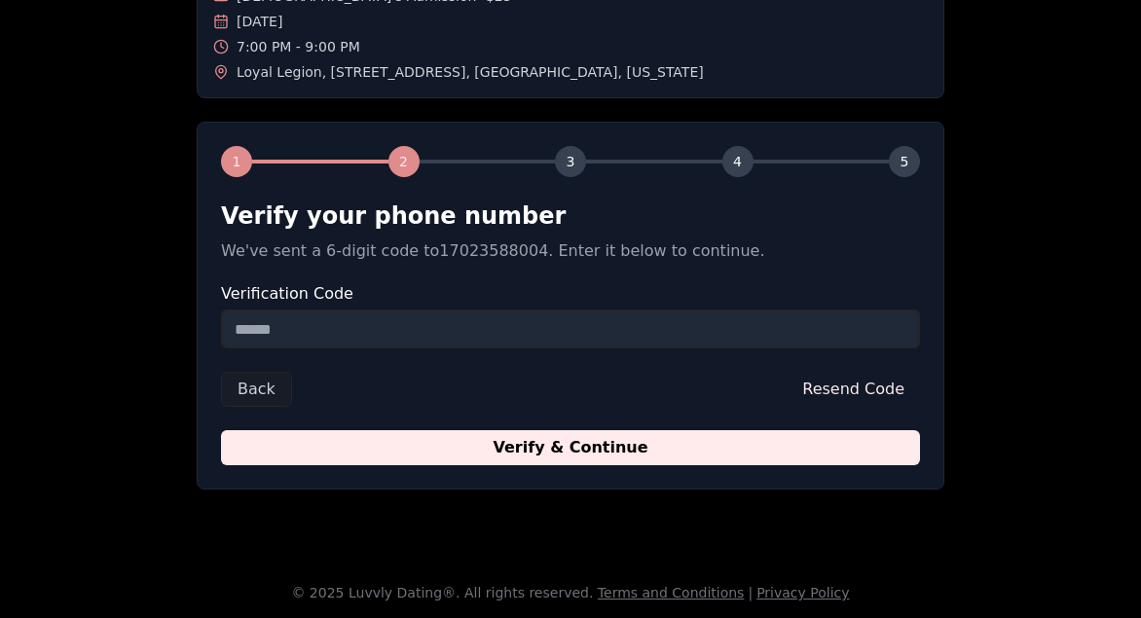
click at [536, 335] on input "Verification Code" at bounding box center [570, 329] width 699 height 39
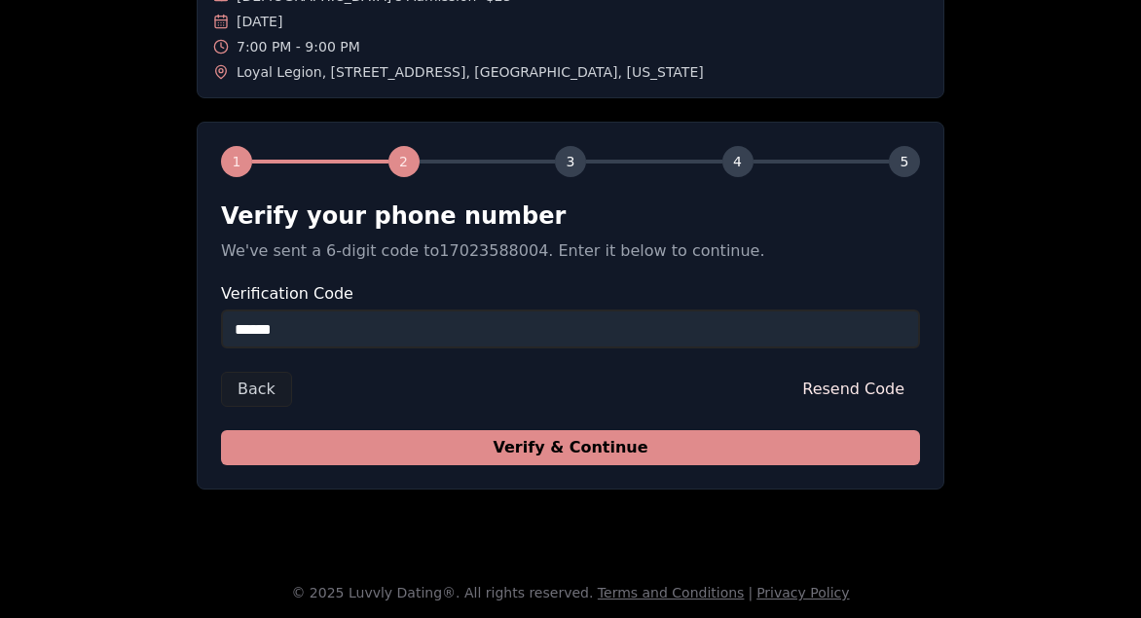
type input "******"
click at [575, 440] on button "Verify & Continue" at bounding box center [570, 447] width 699 height 35
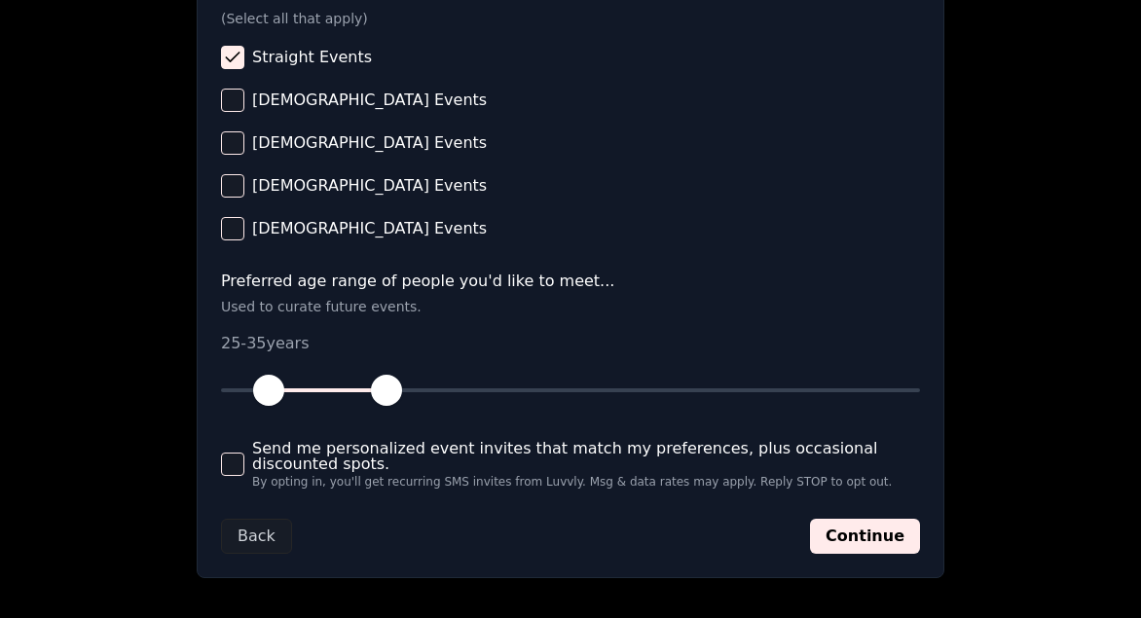
scroll to position [906, 0]
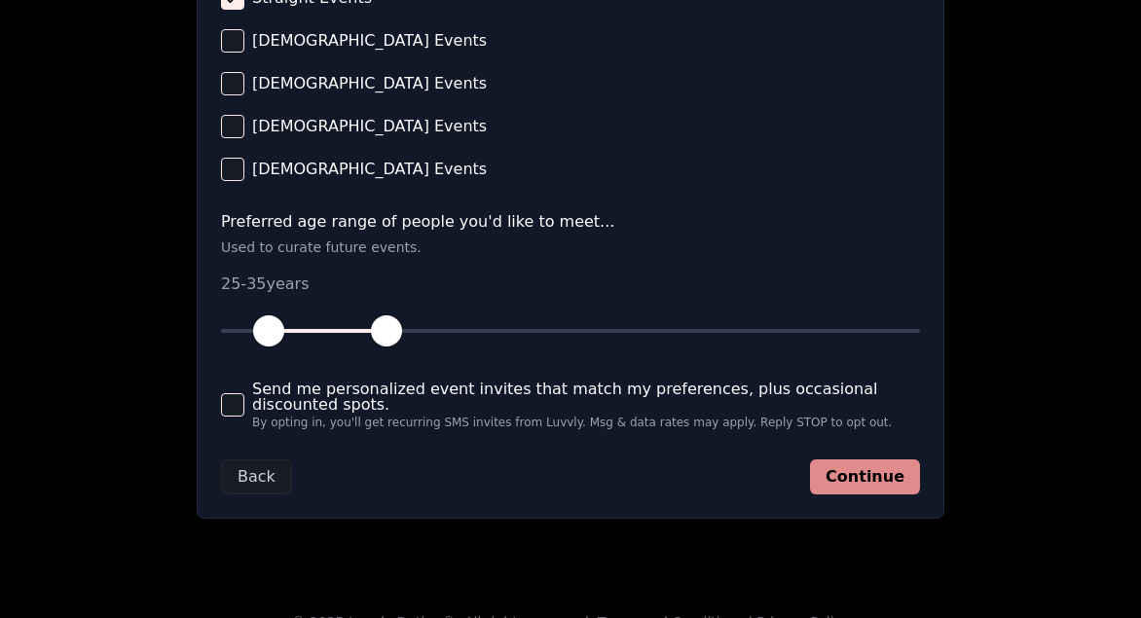
click at [864, 472] on button "Continue" at bounding box center [865, 477] width 110 height 35
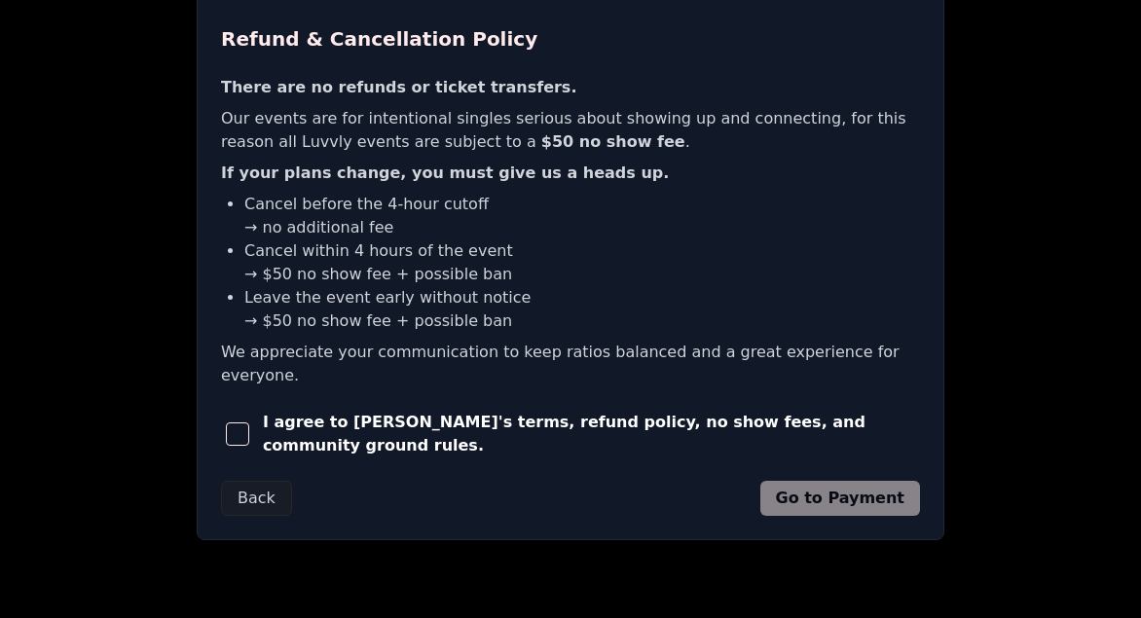
scroll to position [541, 0]
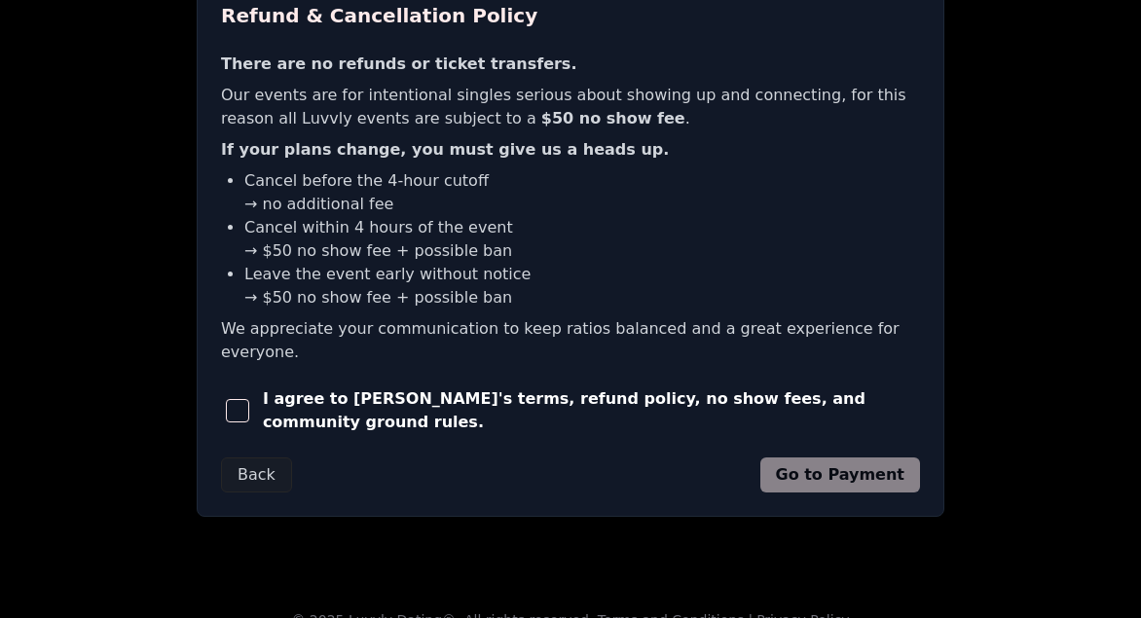
click at [530, 393] on span "I agree to Luvvly's terms, refund policy, no show fees, and community ground ru…" at bounding box center [591, 411] width 657 height 47
click at [247, 399] on span "button" at bounding box center [237, 410] width 23 height 23
click at [803, 458] on button "Go to Payment" at bounding box center [840, 475] width 161 height 35
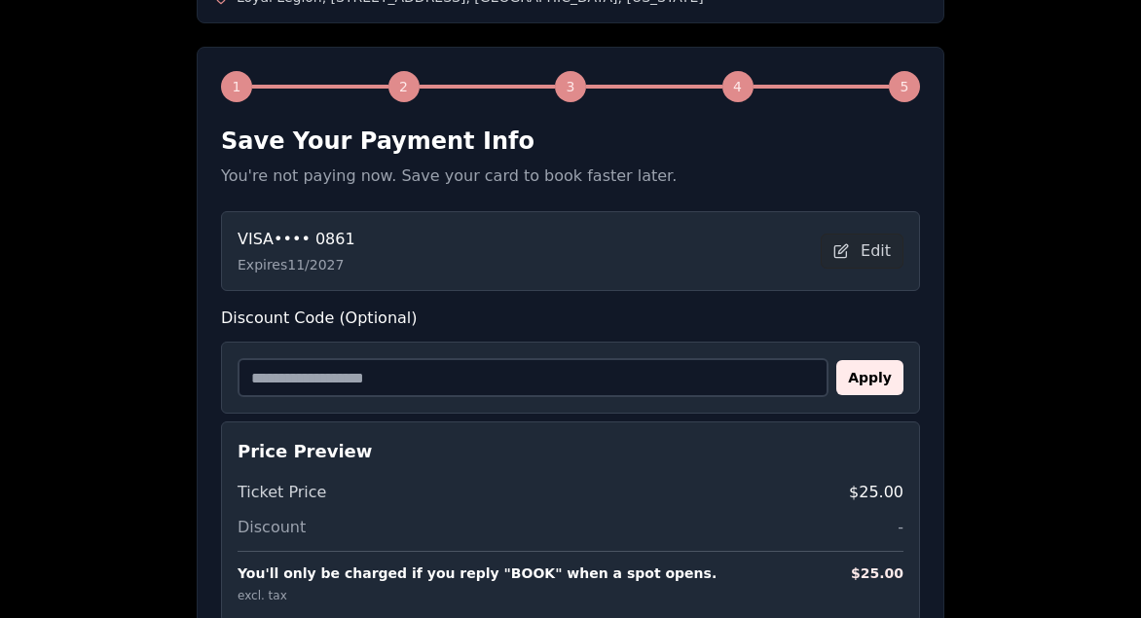
scroll to position [380, 0]
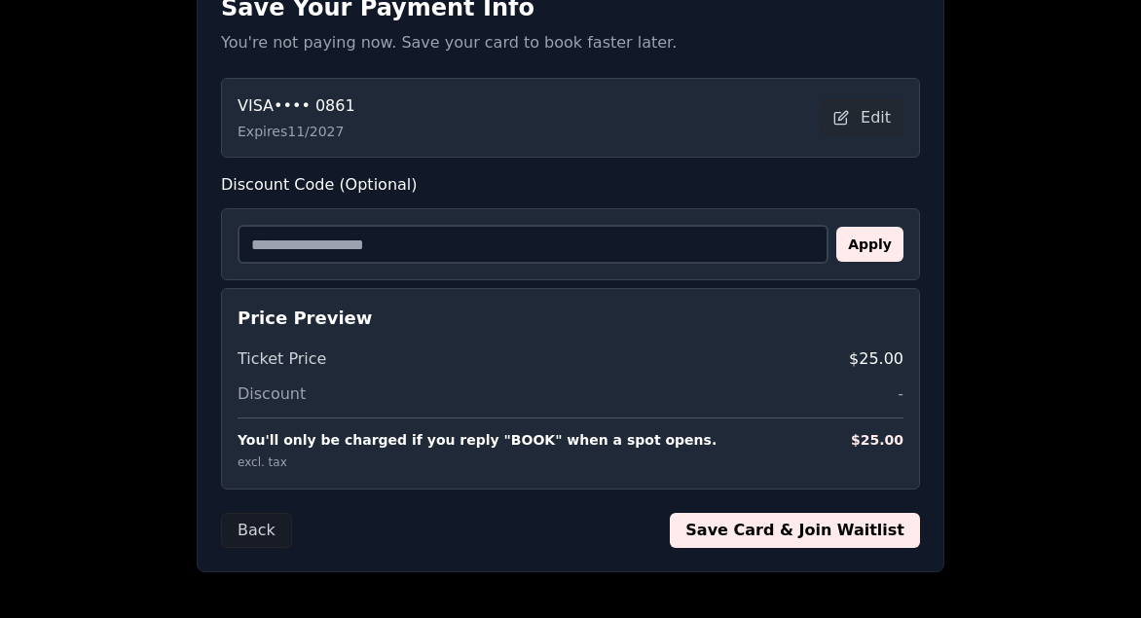
click at [793, 526] on button "Save Card & Join Waitlist" at bounding box center [795, 530] width 250 height 35
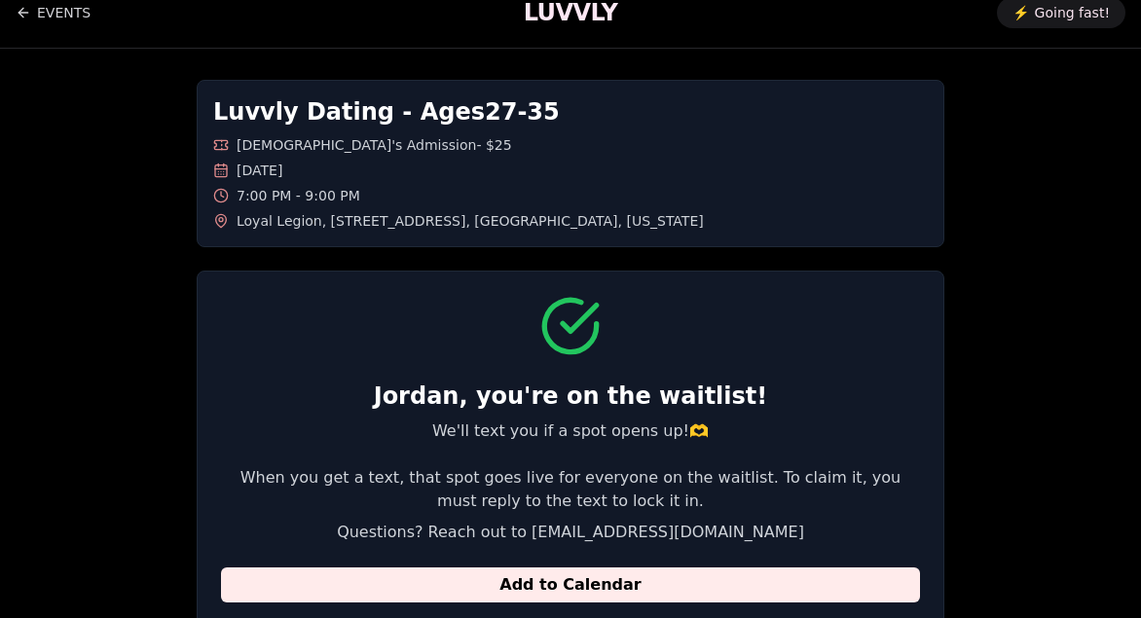
scroll to position [0, 0]
